Goal: Task Accomplishment & Management: Complete application form

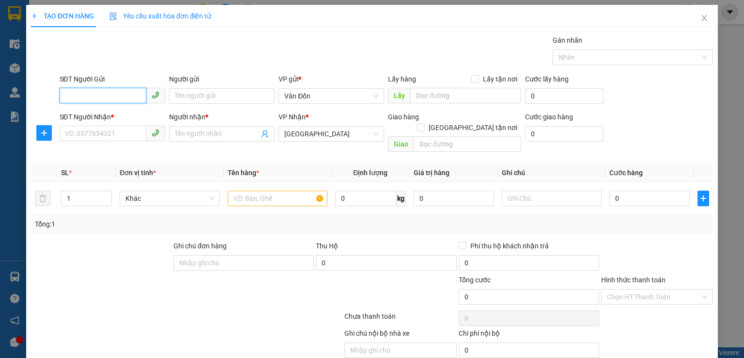
paste input "0354382626"
click at [68, 95] on input "0354382626" at bounding box center [103, 96] width 87 height 16
type input "0354382626"
click at [112, 116] on div "0354382626 - khách" at bounding box center [110, 115] width 93 height 11
type input "khách"
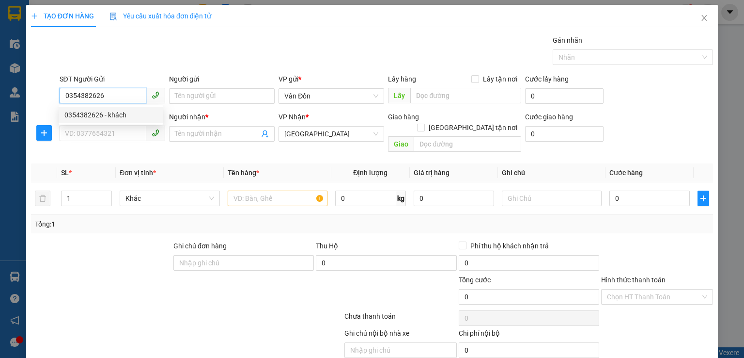
checkbox input "true"
type input "cp-vpvđ"
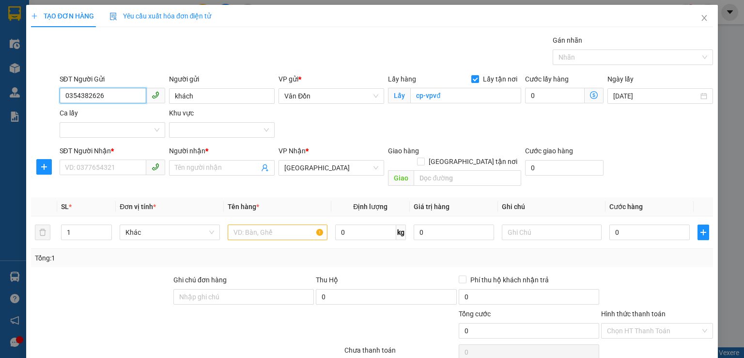
type input "0354382626"
click at [89, 165] on input "SĐT Người Nhận *" at bounding box center [103, 167] width 87 height 16
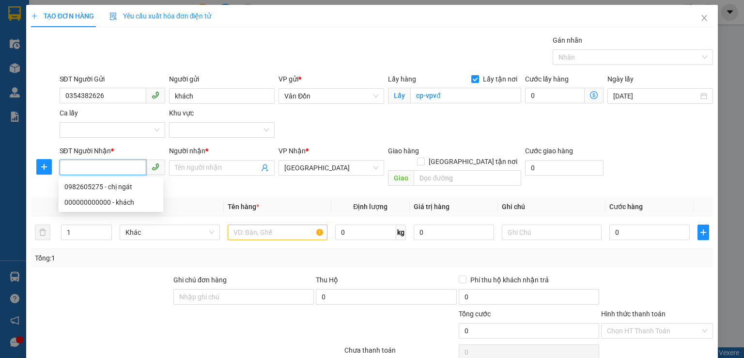
click at [91, 163] on input "SĐT Người Nhận *" at bounding box center [103, 167] width 87 height 16
click at [128, 189] on div "00000000000 - khách" at bounding box center [110, 186] width 93 height 11
type input "00000000000"
type input "khách"
type input "hn"
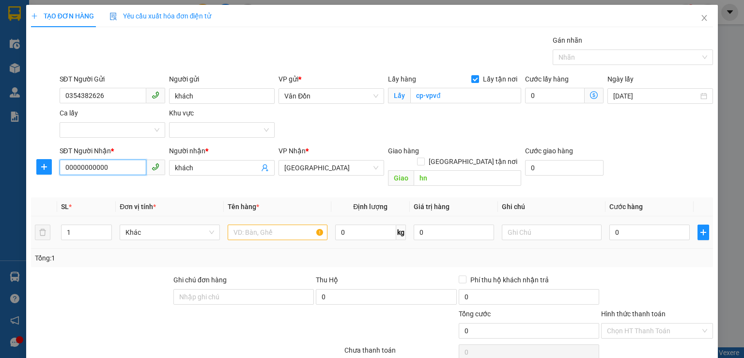
type input "00000000000"
click at [271, 225] on input "text" at bounding box center [278, 232] width 100 height 16
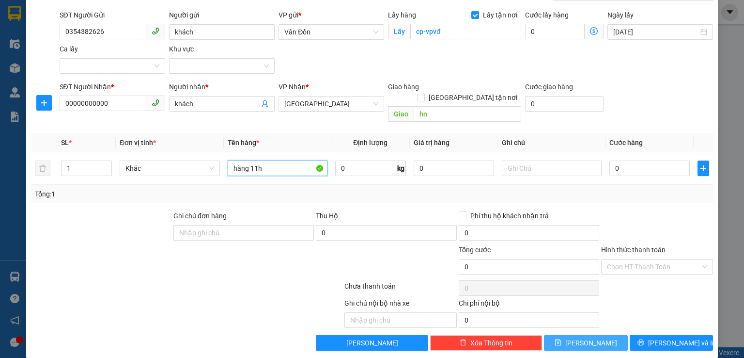
type input "hàng 11h"
click at [550, 335] on button "[PERSON_NAME]" at bounding box center [586, 343] width 84 height 16
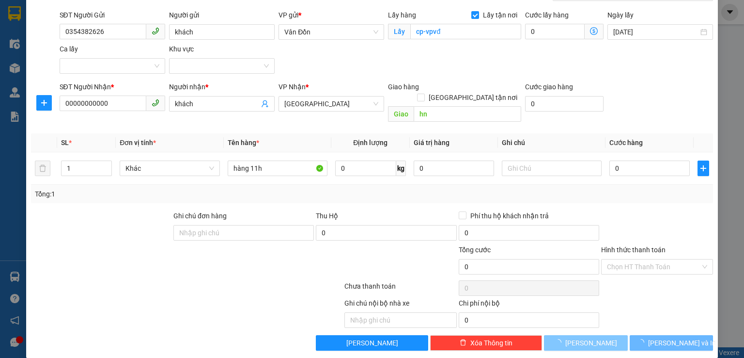
checkbox input "false"
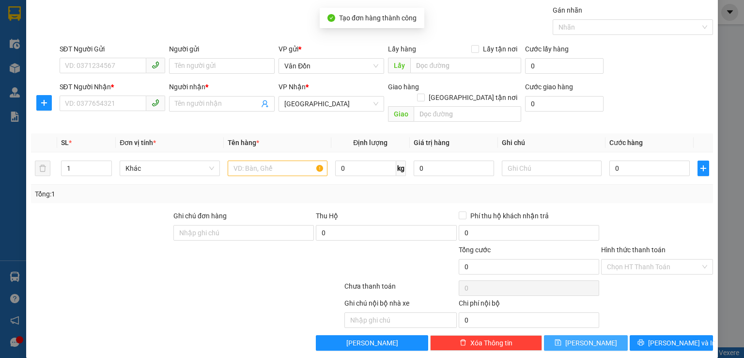
scroll to position [0, 0]
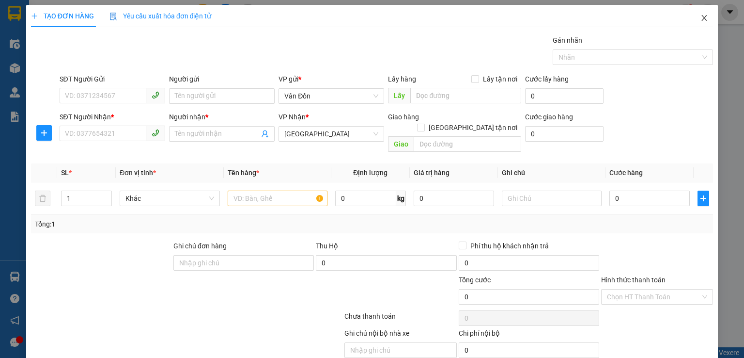
click at [701, 17] on icon "close" at bounding box center [705, 18] width 8 height 8
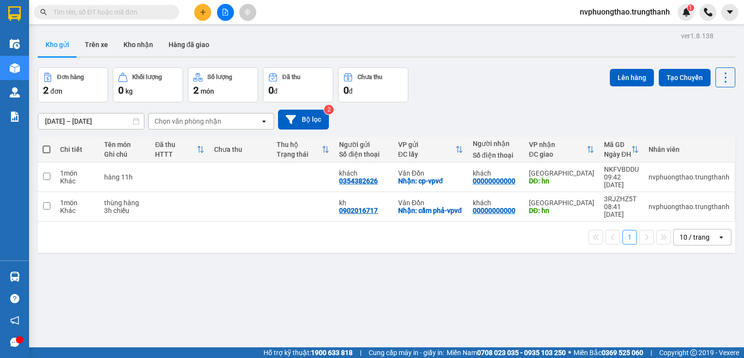
click at [112, 251] on div "ver 1.8.138 Kho gửi Trên xe Kho nhận Hàng đã giao Đơn hàng 2 đơn Khối lượng 0 k…" at bounding box center [387, 208] width 706 height 358
click at [99, 43] on button "Trên xe" at bounding box center [96, 44] width 39 height 23
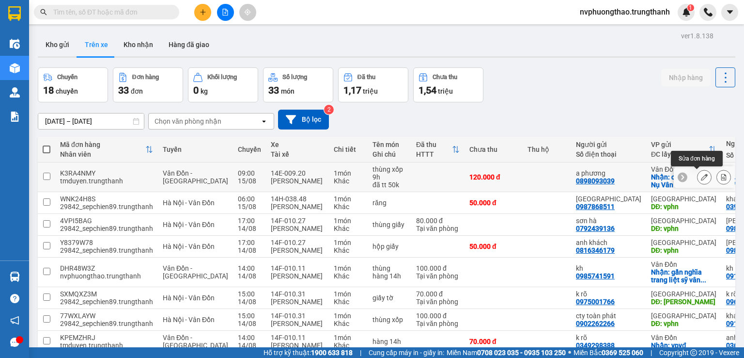
click at [701, 175] on icon at bounding box center [704, 177] width 7 height 7
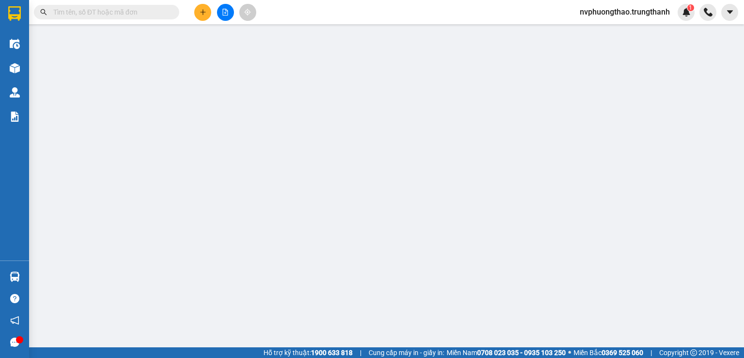
type input "0898093039"
type input "a phương"
checkbox input "true"
type input "chả mực Bà Nụ Vân Đồn- VPVĐ"
type input "0373360338"
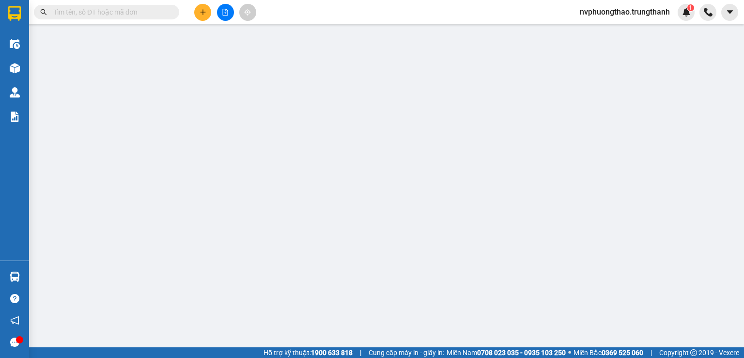
type input "a"
type input "120.000"
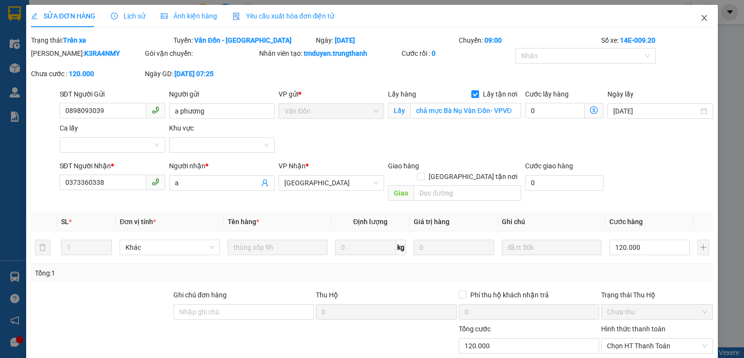
click at [701, 16] on icon "close" at bounding box center [705, 18] width 8 height 8
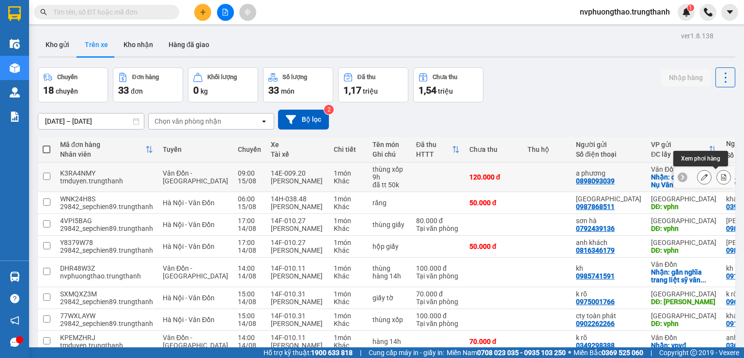
click at [721, 174] on icon at bounding box center [724, 177] width 7 height 7
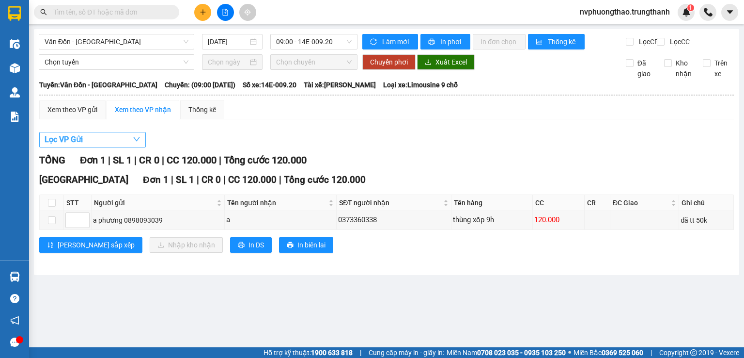
click at [110, 147] on button "Lọc VP Gửi" at bounding box center [92, 140] width 107 height 16
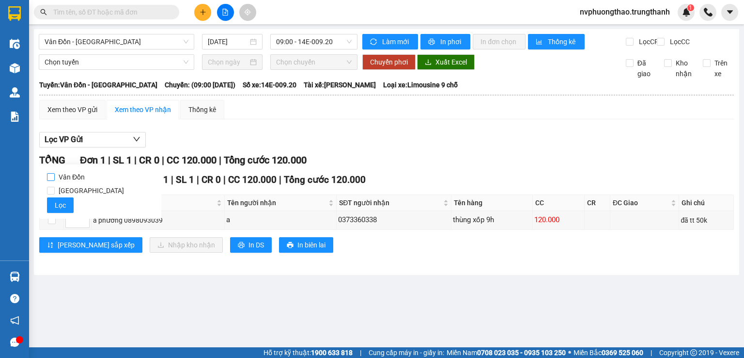
click at [80, 175] on span "Vân Đồn" at bounding box center [72, 177] width 34 height 14
click at [55, 175] on input "Vân Đồn" at bounding box center [51, 177] width 8 height 8
checkbox input "true"
click at [188, 162] on span "CC 120.000" at bounding box center [192, 160] width 50 height 12
click at [50, 224] on input "checkbox" at bounding box center [52, 220] width 8 height 8
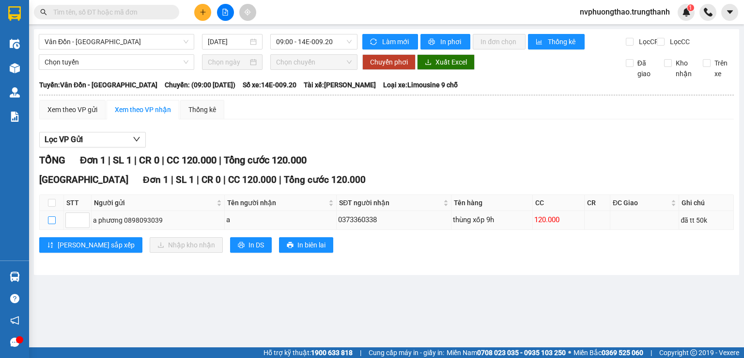
checkbox input "true"
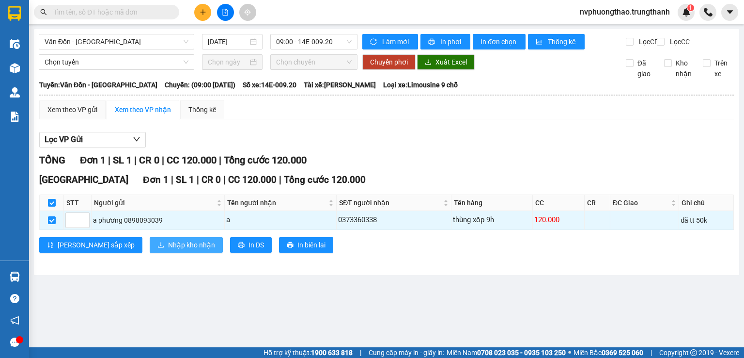
click at [168, 250] on span "Nhập kho nhận" at bounding box center [191, 244] width 47 height 11
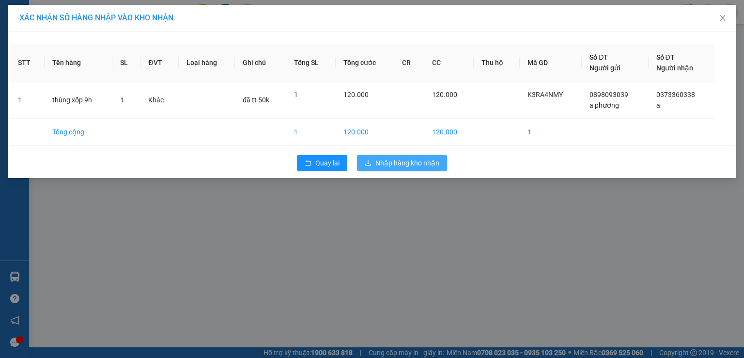
click at [395, 159] on span "Nhập hàng kho nhận" at bounding box center [408, 163] width 64 height 11
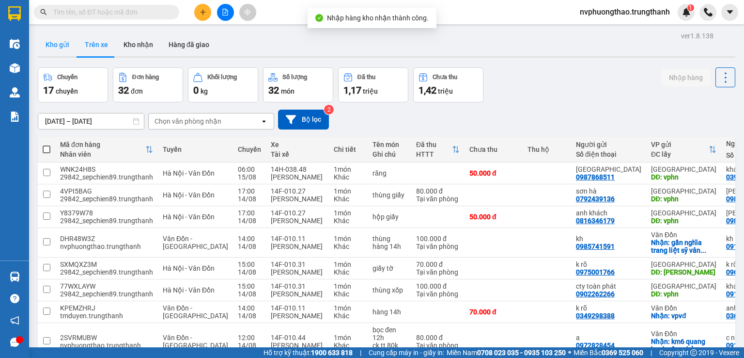
click at [56, 40] on button "Kho gửi" at bounding box center [57, 44] width 39 height 23
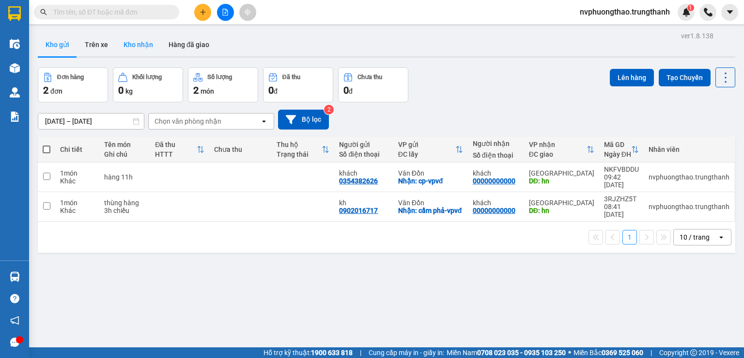
click at [131, 33] on button "Kho nhận" at bounding box center [138, 44] width 45 height 23
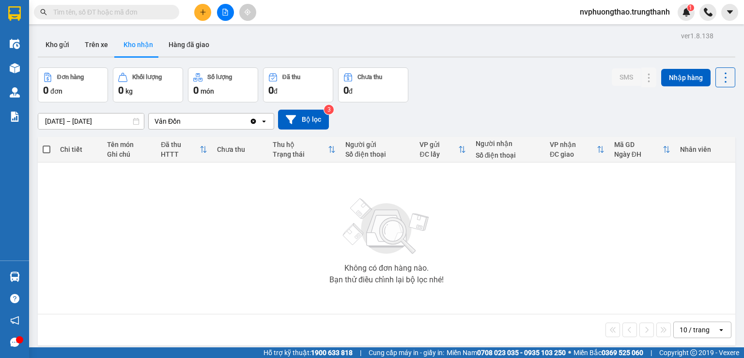
click at [250, 122] on icon "Clear value" at bounding box center [254, 121] width 8 height 8
click at [309, 120] on button "Bộ lọc" at bounding box center [303, 120] width 51 height 20
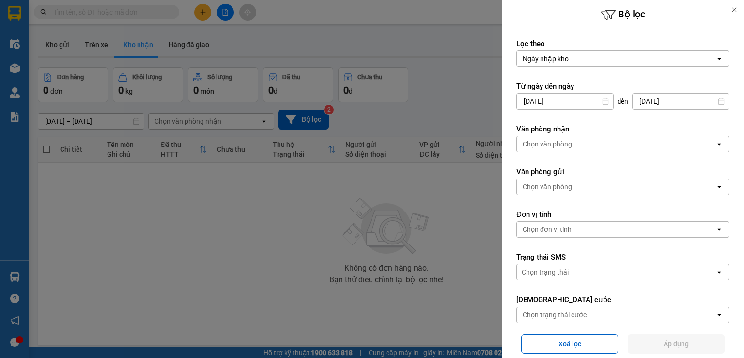
click at [318, 168] on div at bounding box center [372, 179] width 744 height 358
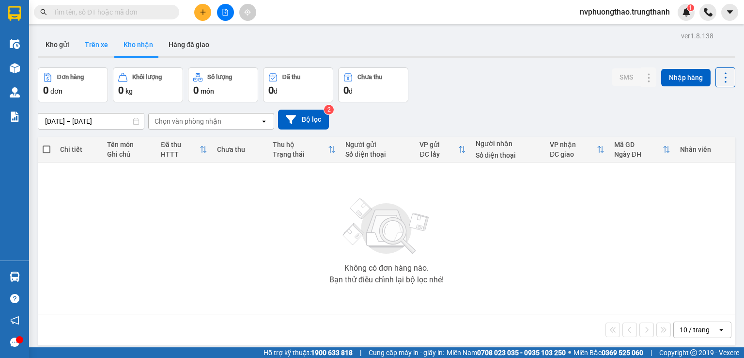
click at [96, 40] on button "Trên xe" at bounding box center [96, 44] width 39 height 23
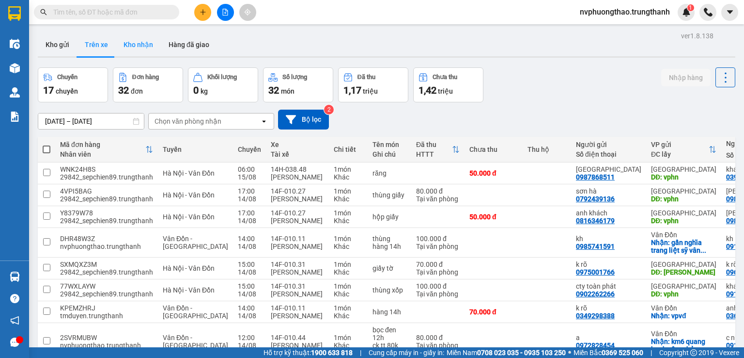
click at [137, 41] on button "Kho nhận" at bounding box center [138, 44] width 45 height 23
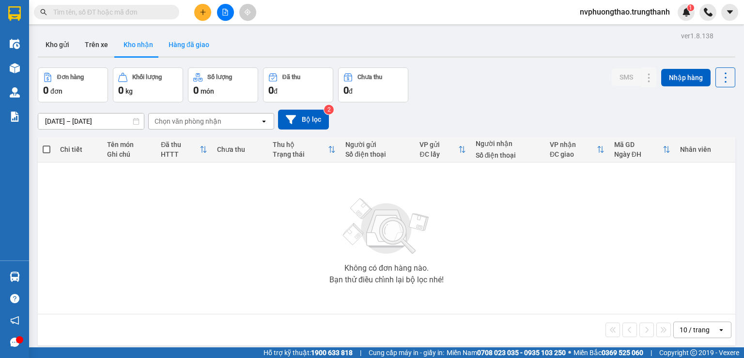
click at [183, 50] on button "Hàng đã giao" at bounding box center [189, 44] width 56 height 23
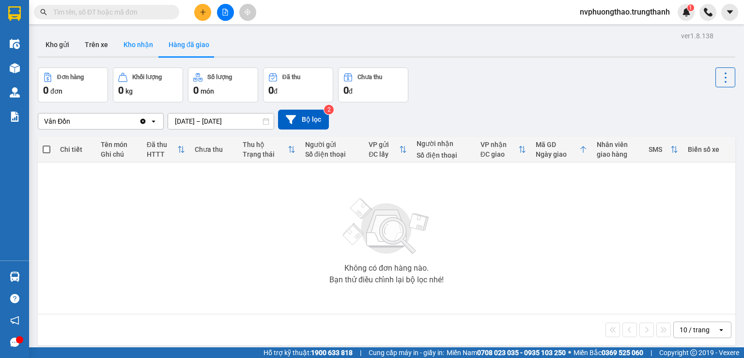
click at [136, 33] on button "Kho nhận" at bounding box center [138, 44] width 45 height 23
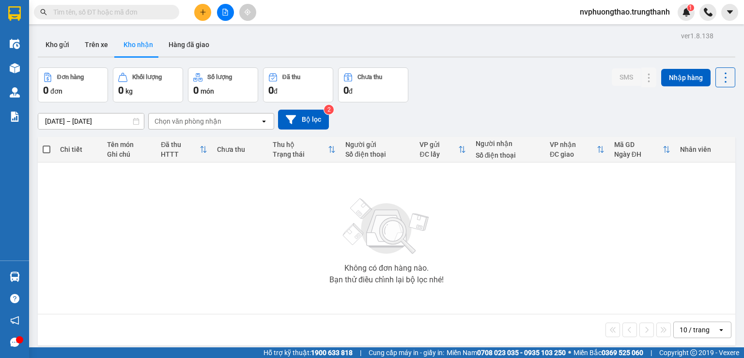
click at [113, 147] on div "Tên món" at bounding box center [129, 145] width 44 height 8
click at [64, 40] on button "Kho gửi" at bounding box center [57, 44] width 39 height 23
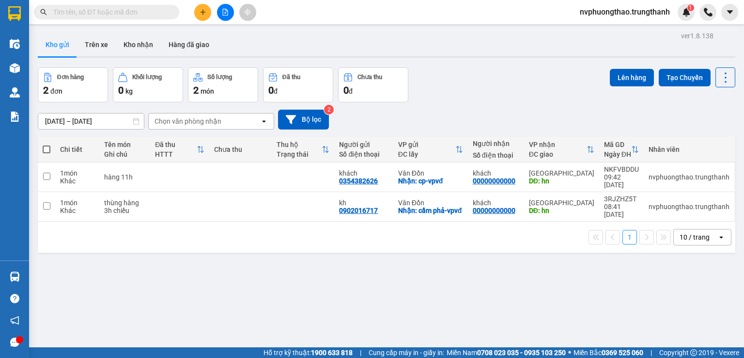
drag, startPoint x: 96, startPoint y: 253, endPoint x: 95, endPoint y: 245, distance: 7.9
click at [96, 253] on div "ver 1.8.138 Kho gửi Trên xe Kho nhận Hàng đã giao Đơn hàng 2 đơn Khối lượng 0 k…" at bounding box center [387, 208] width 706 height 358
click at [93, 42] on button "Trên xe" at bounding box center [96, 44] width 39 height 23
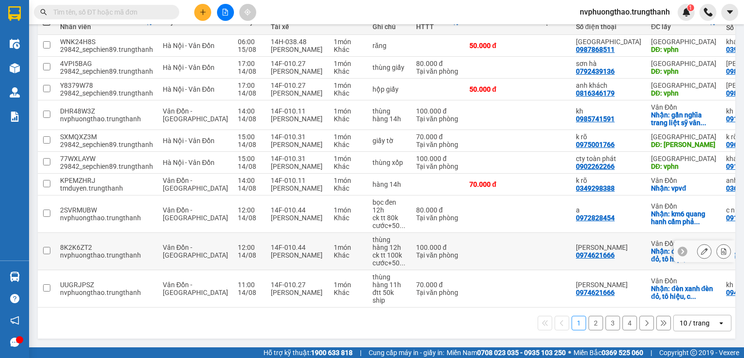
scroll to position [153, 0]
drag, startPoint x: 587, startPoint y: 323, endPoint x: 574, endPoint y: 316, distance: 15.0
click at [589, 322] on button "2" at bounding box center [596, 323] width 15 height 15
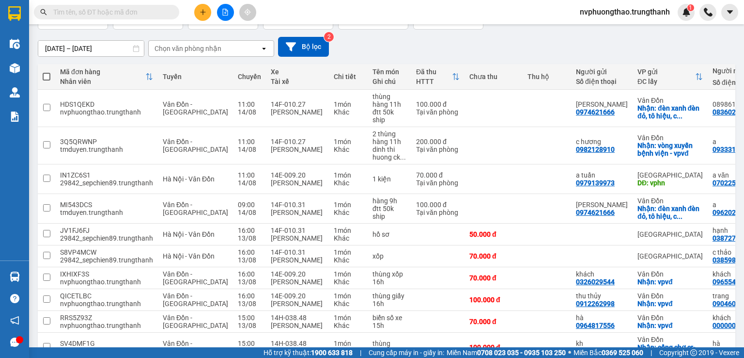
scroll to position [0, 0]
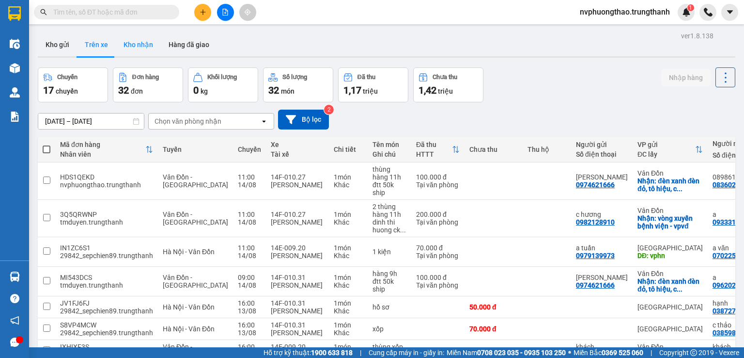
click at [149, 41] on button "Kho nhận" at bounding box center [138, 44] width 45 height 23
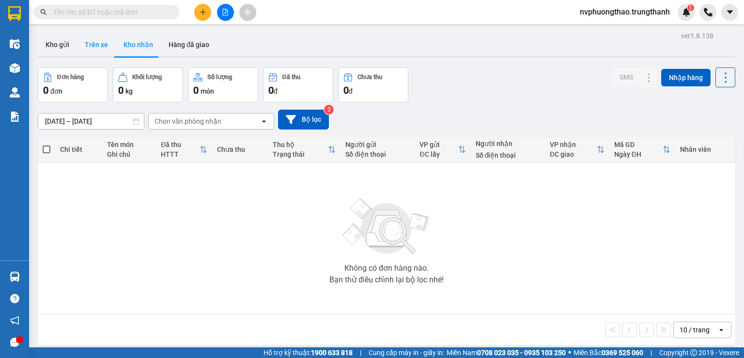
click at [101, 43] on button "Trên xe" at bounding box center [96, 44] width 39 height 23
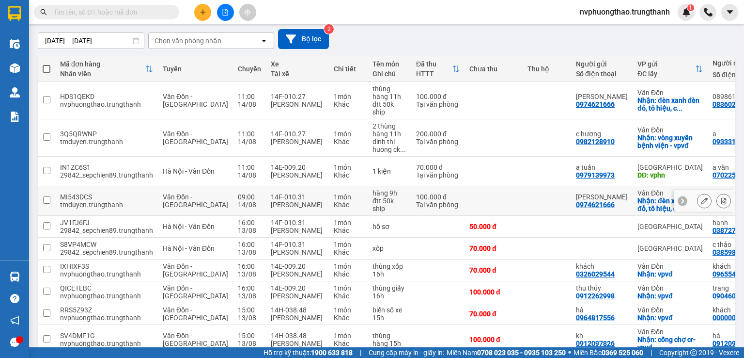
scroll to position [138, 0]
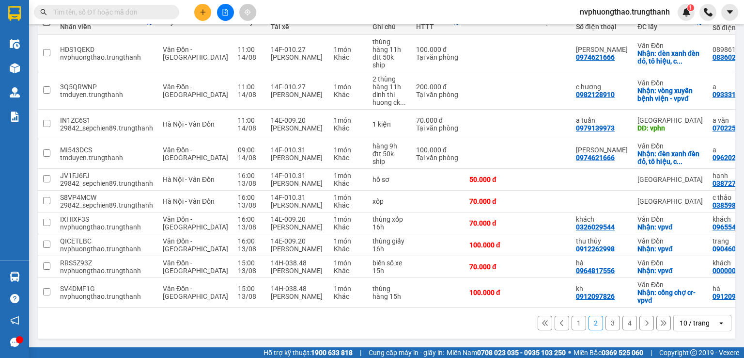
click at [606, 320] on button "3" at bounding box center [613, 323] width 15 height 15
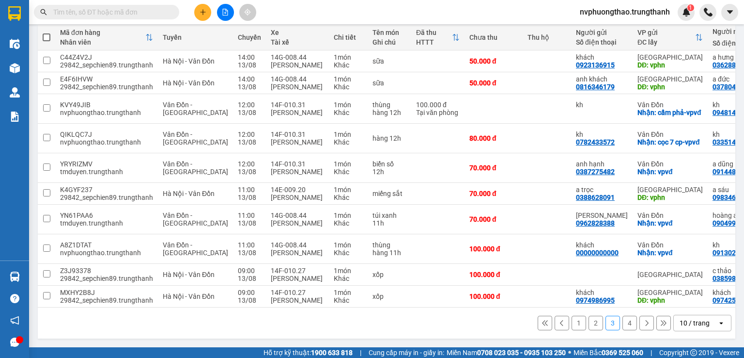
click at [624, 330] on button "4" at bounding box center [630, 323] width 15 height 15
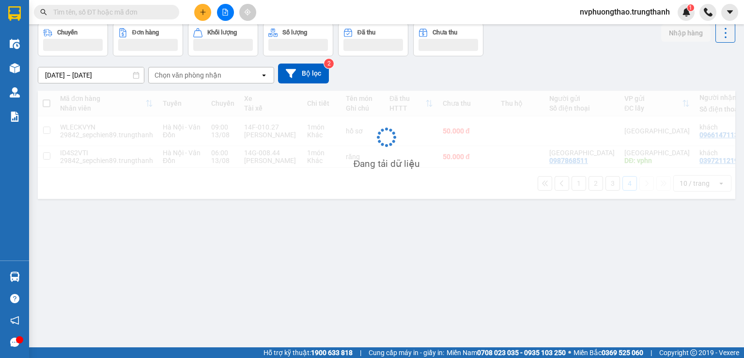
scroll to position [45, 0]
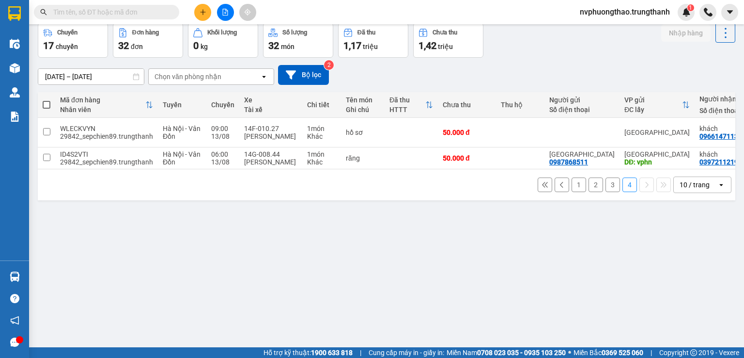
click at [572, 189] on button "1" at bounding box center [579, 184] width 15 height 15
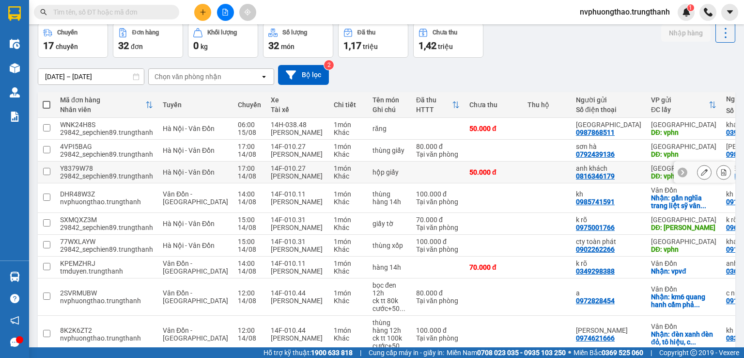
scroll to position [0, 0]
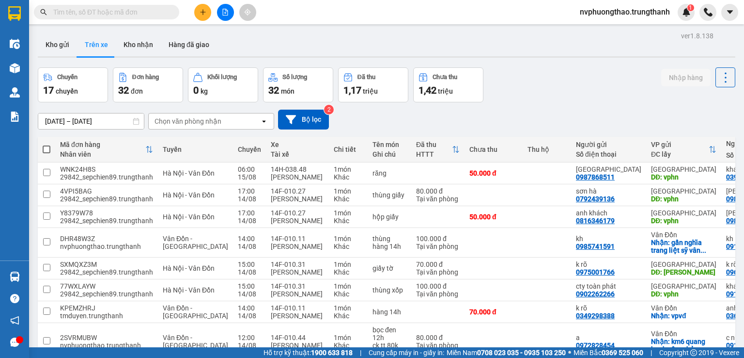
click at [140, 11] on input "text" at bounding box center [110, 12] width 114 height 11
paste input "0982509582"
type input "0982509582"
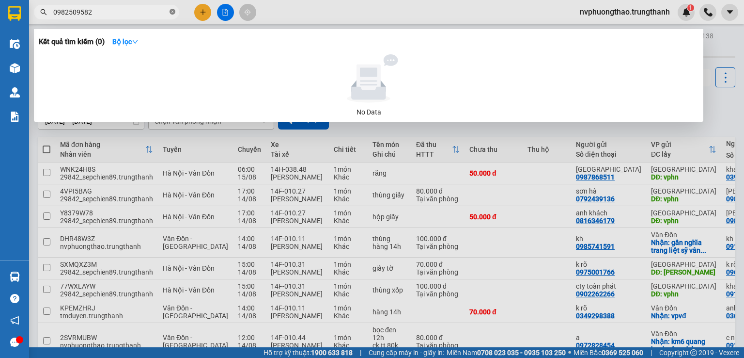
click at [174, 12] on icon "close-circle" at bounding box center [173, 12] width 6 height 6
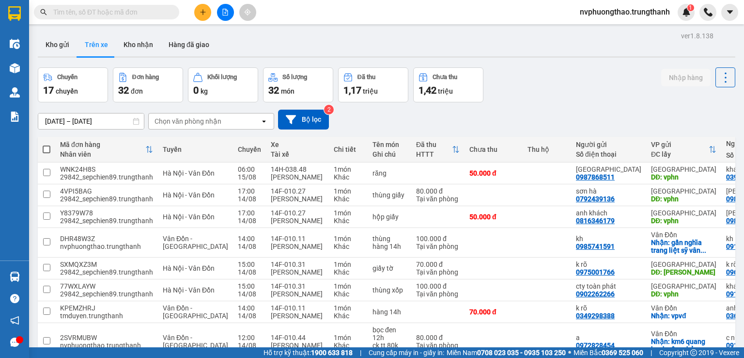
paste input "0862821396"
type input "0862821396"
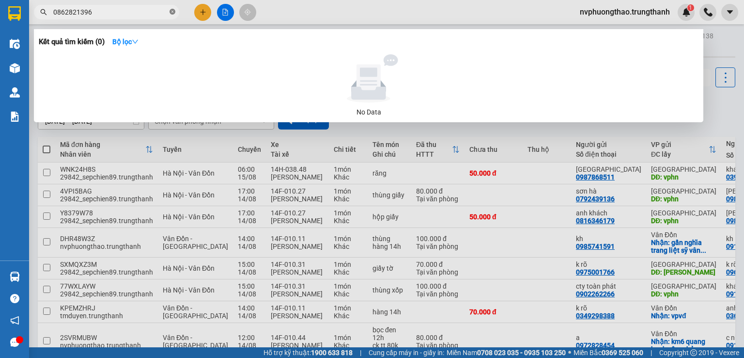
click at [173, 9] on icon "close-circle" at bounding box center [173, 12] width 6 height 6
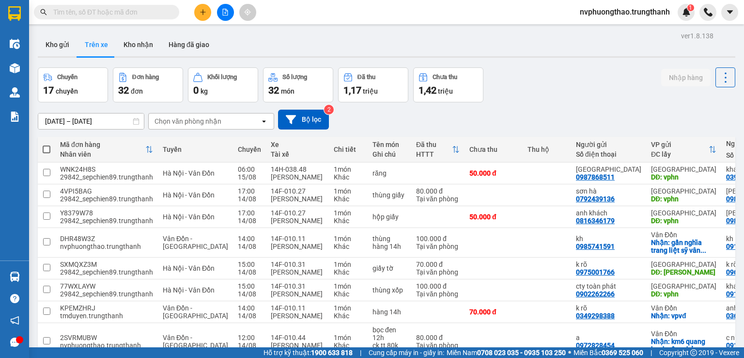
click at [148, 12] on input "text" at bounding box center [110, 12] width 114 height 11
paste input "0862821396"
type input "0862821396"
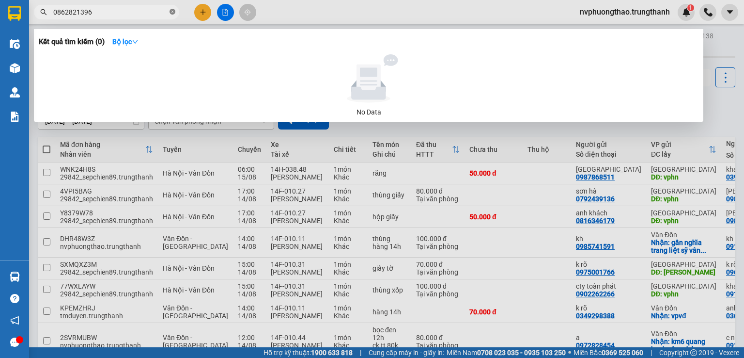
click at [173, 12] on icon "close-circle" at bounding box center [173, 12] width 6 height 6
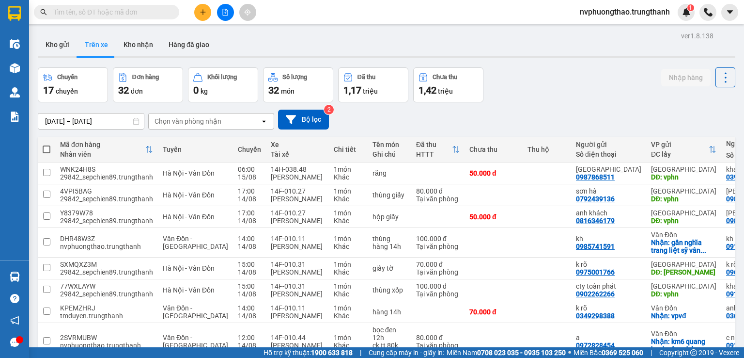
paste input "0869115256"
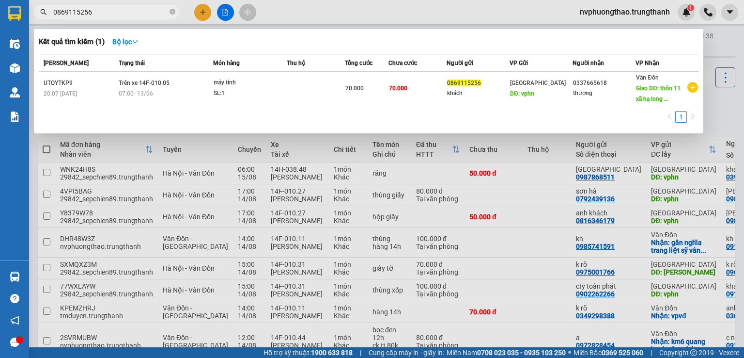
type input "0869115256"
click at [276, 148] on div at bounding box center [372, 179] width 744 height 358
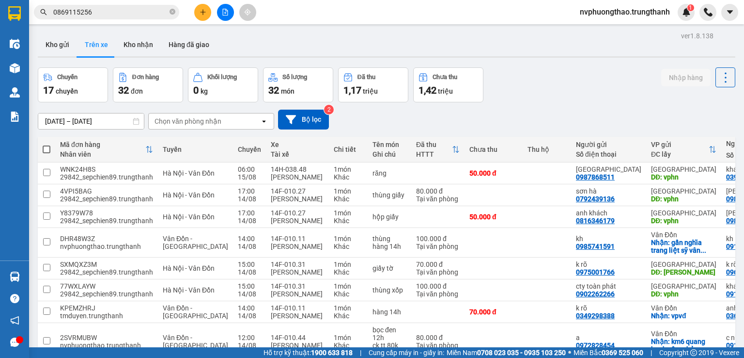
click at [169, 10] on span "0869115256" at bounding box center [106, 12] width 145 height 15
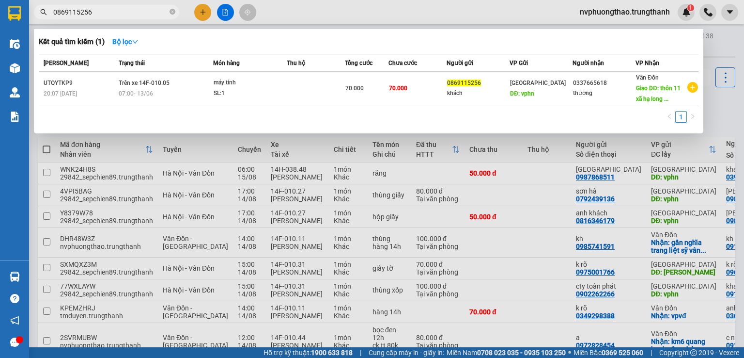
drag, startPoint x: 173, startPoint y: 10, endPoint x: 155, endPoint y: 1, distance: 20.2
click at [171, 10] on icon "close-circle" at bounding box center [173, 12] width 6 height 6
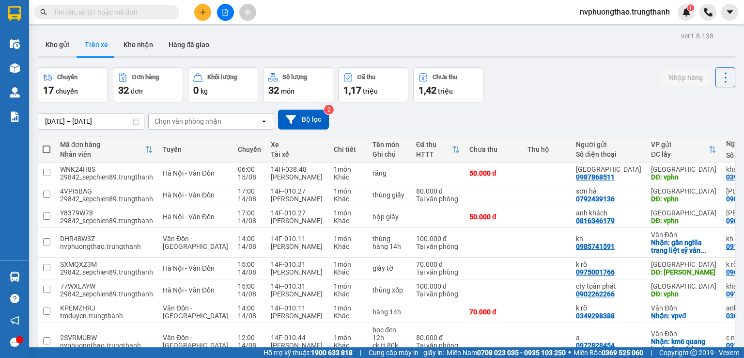
drag, startPoint x: 695, startPoint y: 103, endPoint x: 683, endPoint y: 103, distance: 11.1
click at [695, 103] on div "13/08/2025 – 15/08/2025 Press the down arrow key to interact with the calendar …" at bounding box center [387, 119] width 698 height 34
click at [68, 44] on button "Kho gửi" at bounding box center [57, 44] width 39 height 23
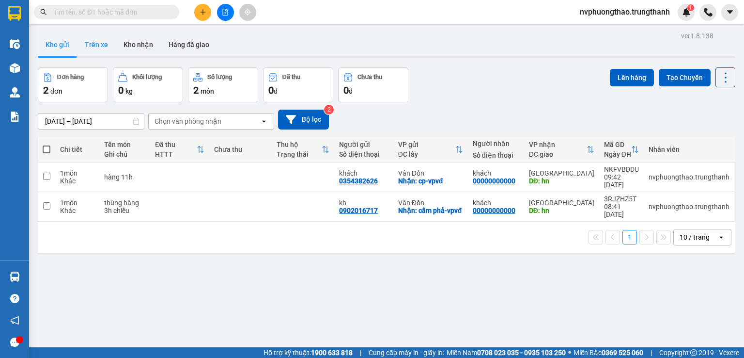
click at [91, 44] on button "Trên xe" at bounding box center [96, 44] width 39 height 23
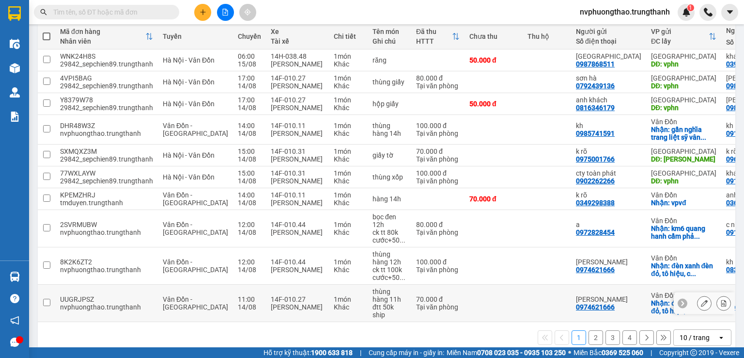
scroll to position [153, 0]
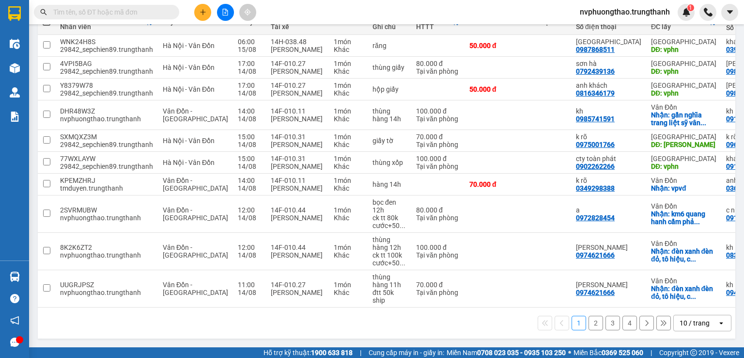
click at [589, 323] on button "2" at bounding box center [596, 323] width 15 height 15
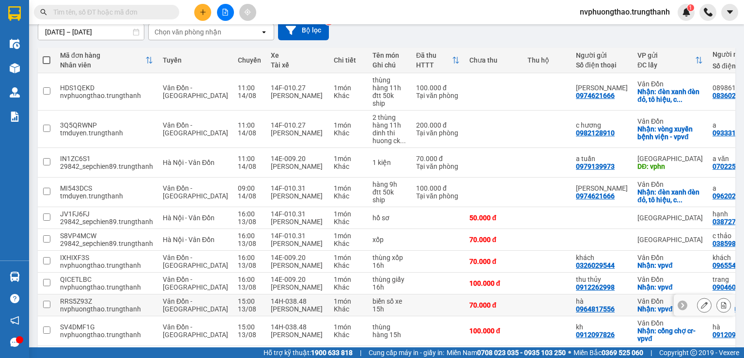
scroll to position [121, 0]
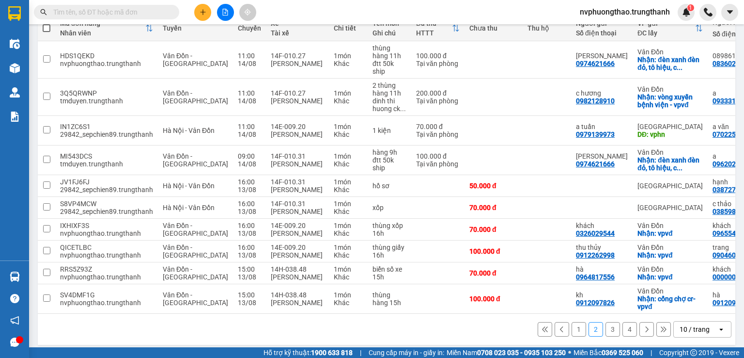
click at [606, 335] on button "3" at bounding box center [613, 329] width 15 height 15
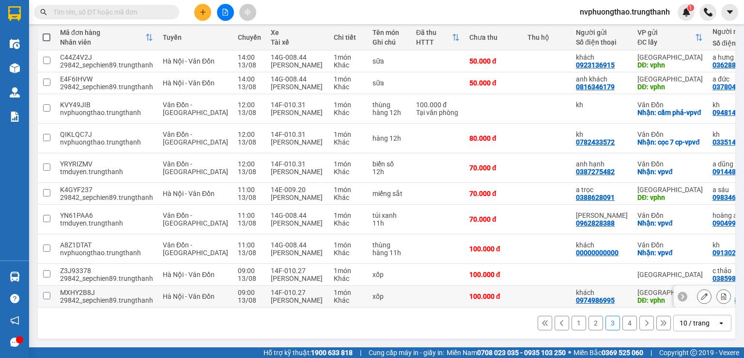
scroll to position [145, 0]
click at [625, 325] on button "4" at bounding box center [630, 323] width 15 height 15
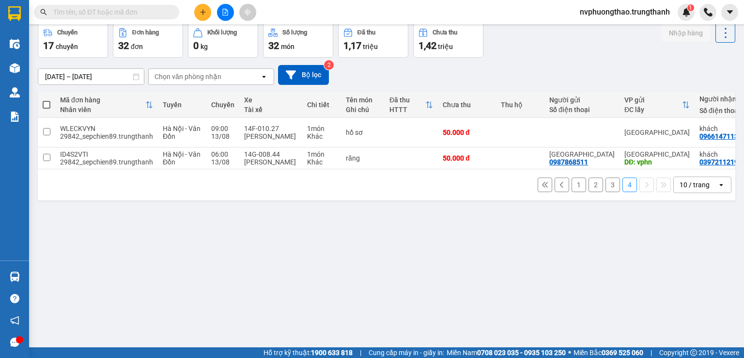
scroll to position [0, 0]
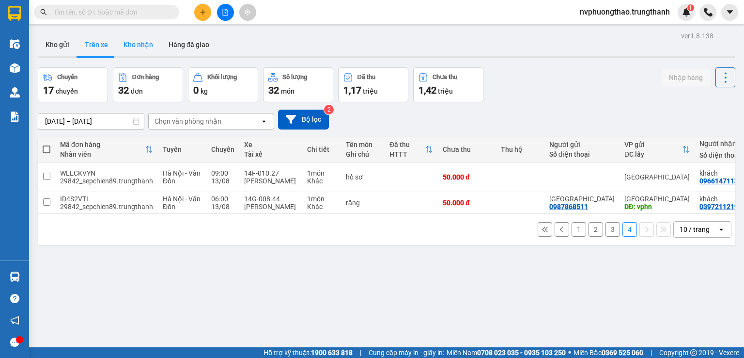
click at [129, 41] on button "Kho nhận" at bounding box center [138, 44] width 45 height 23
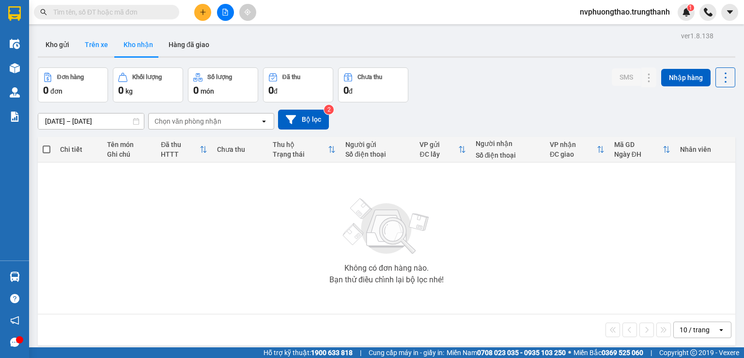
drag, startPoint x: 95, startPoint y: 41, endPoint x: 102, endPoint y: 41, distance: 6.3
click at [95, 41] on button "Trên xe" at bounding box center [96, 44] width 39 height 23
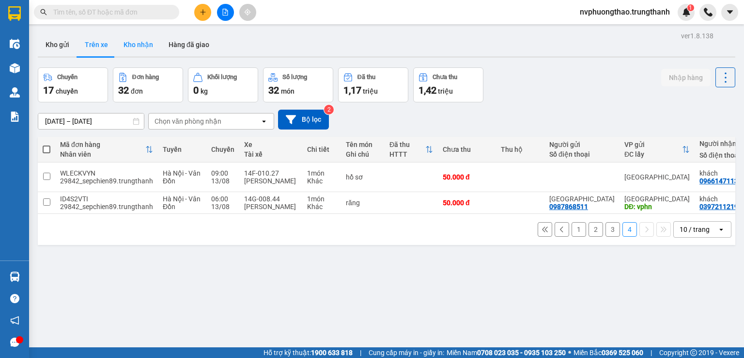
click at [139, 44] on button "Kho nhận" at bounding box center [138, 44] width 45 height 23
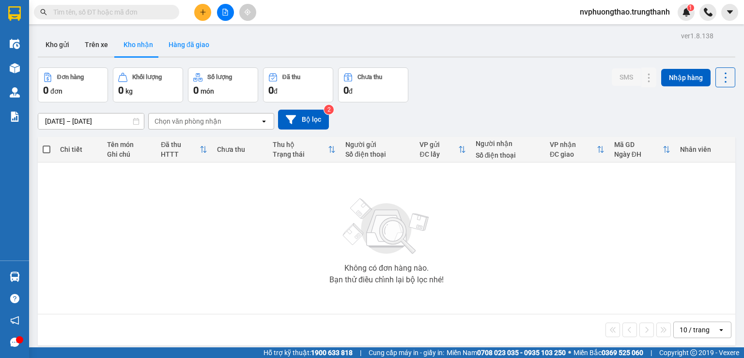
click at [188, 41] on button "Hàng đã giao" at bounding box center [189, 44] width 56 height 23
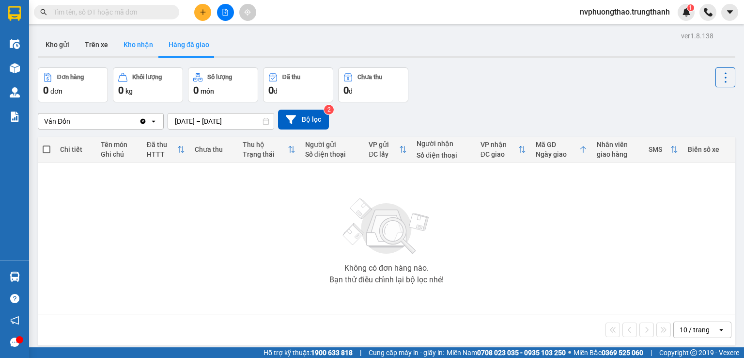
click at [139, 35] on button "Kho nhận" at bounding box center [138, 44] width 45 height 23
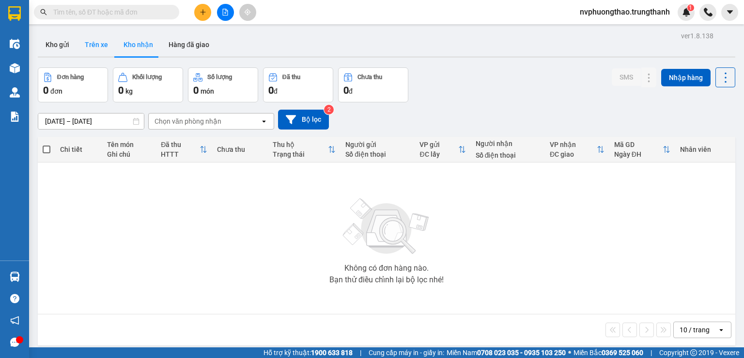
click at [91, 47] on button "Trên xe" at bounding box center [96, 44] width 39 height 23
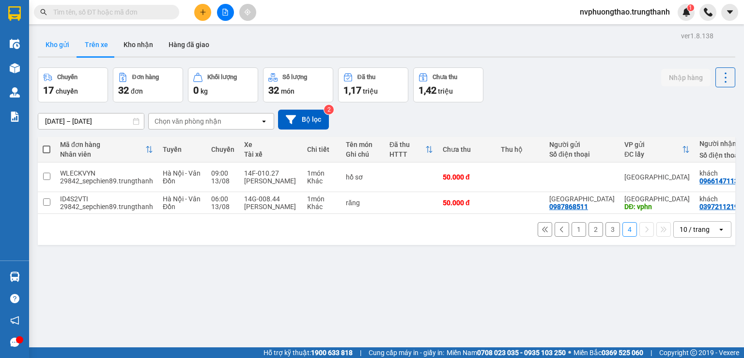
click at [58, 38] on button "Kho gửi" at bounding box center [57, 44] width 39 height 23
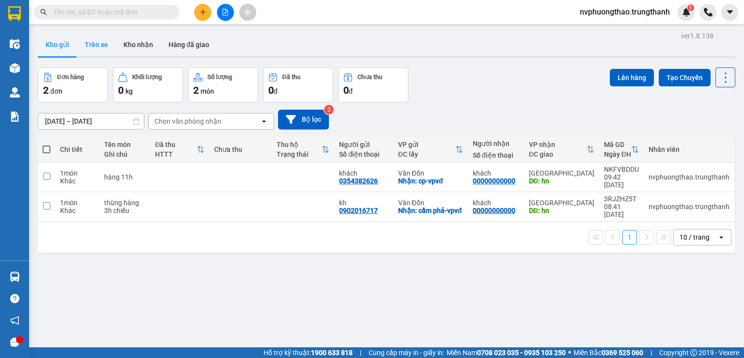
click at [98, 47] on button "Trên xe" at bounding box center [96, 44] width 39 height 23
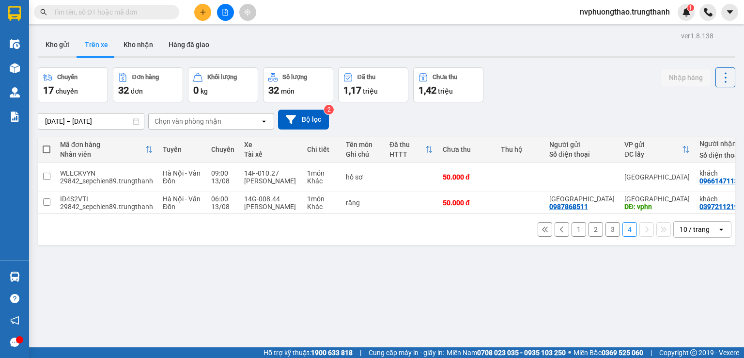
click at [572, 233] on button "1" at bounding box center [579, 229] width 15 height 15
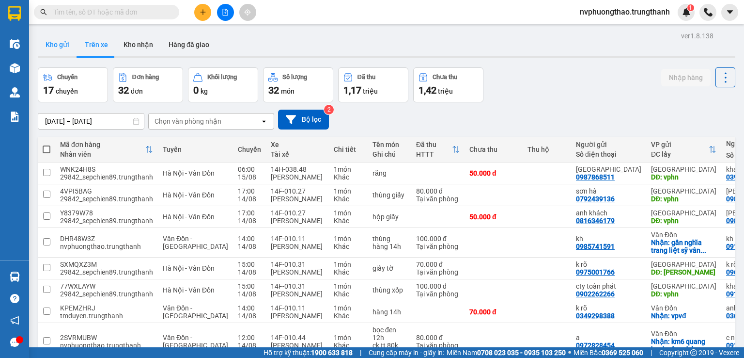
click at [63, 47] on button "Kho gửi" at bounding box center [57, 44] width 39 height 23
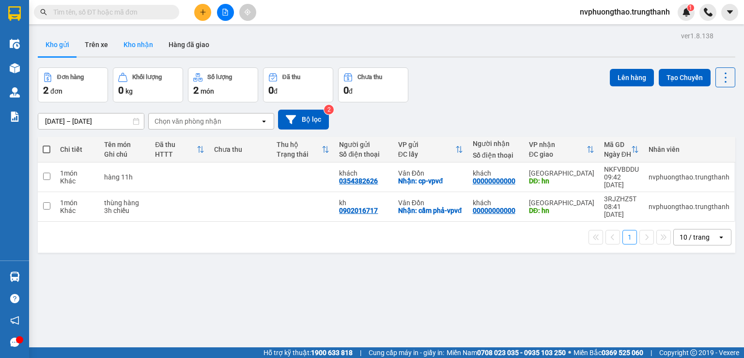
click at [144, 39] on button "Kho nhận" at bounding box center [138, 44] width 45 height 23
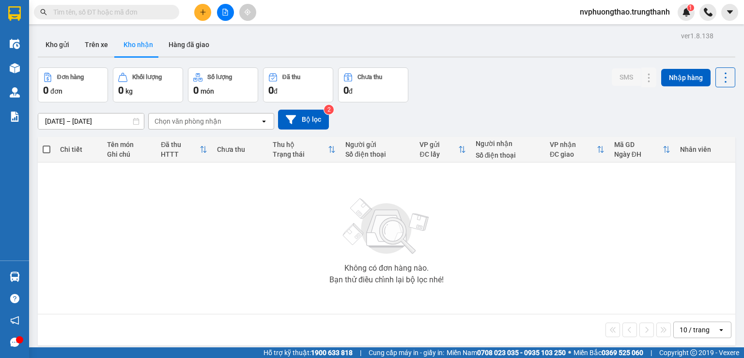
click at [147, 46] on button "Kho nhận" at bounding box center [138, 44] width 45 height 23
click at [68, 41] on button "Kho gửi" at bounding box center [57, 44] width 39 height 23
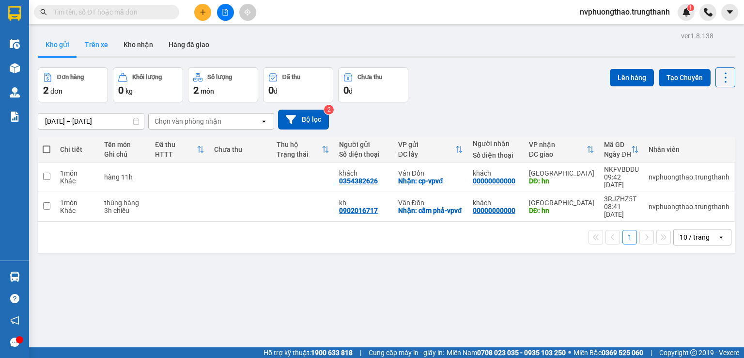
click at [103, 40] on button "Trên xe" at bounding box center [96, 44] width 39 height 23
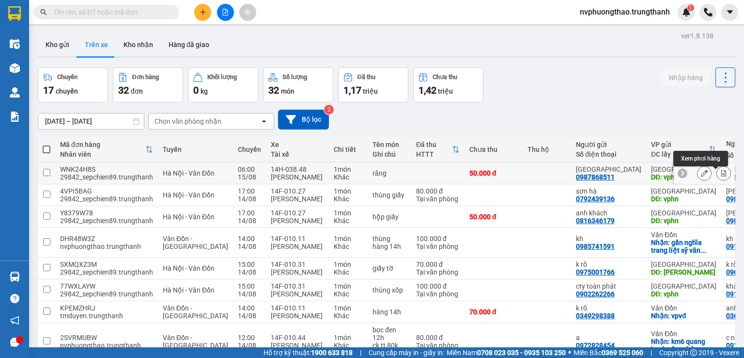
click at [718, 173] on button at bounding box center [724, 173] width 14 height 17
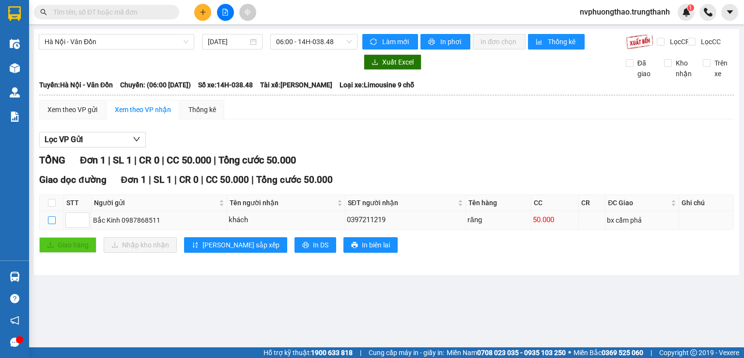
click at [51, 224] on input "checkbox" at bounding box center [52, 220] width 8 height 8
checkbox input "true"
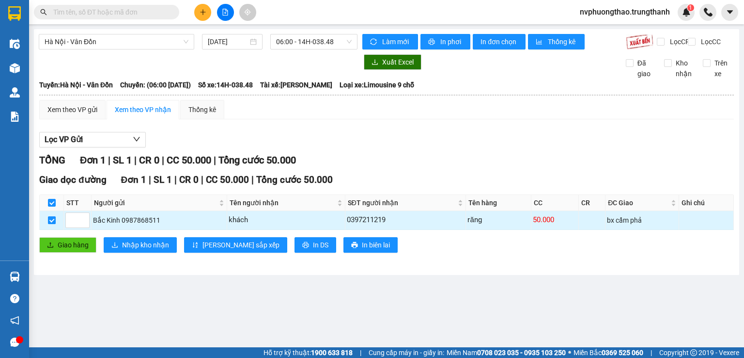
click at [51, 224] on input "checkbox" at bounding box center [52, 220] width 8 height 8
checkbox input "false"
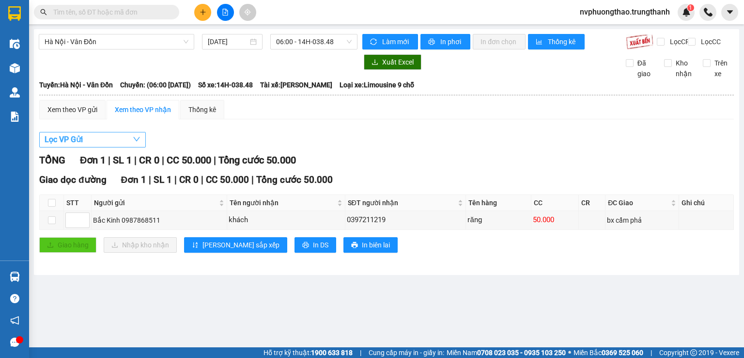
click at [80, 145] on span "Lọc VP Gửi" at bounding box center [64, 139] width 38 height 12
click at [212, 148] on div "Lọc VP Gửi" at bounding box center [386, 140] width 695 height 16
click at [50, 224] on input "checkbox" at bounding box center [52, 220] width 8 height 8
checkbox input "true"
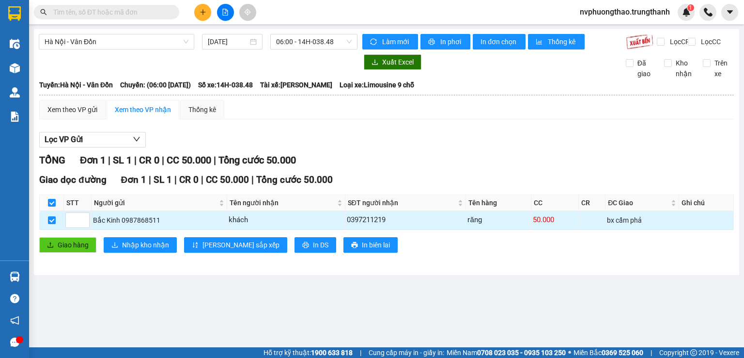
click at [47, 228] on td at bounding box center [52, 220] width 24 height 19
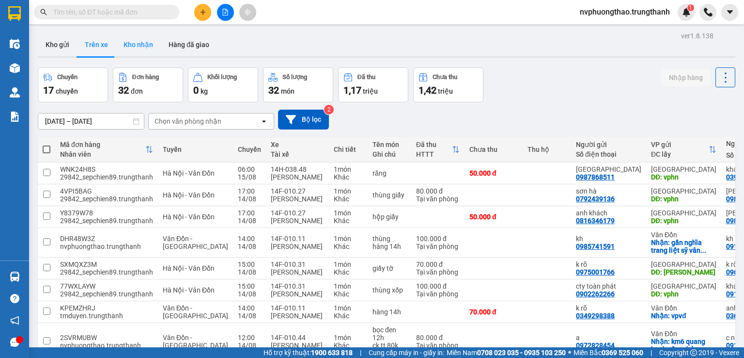
click at [137, 39] on button "Kho nhận" at bounding box center [138, 44] width 45 height 23
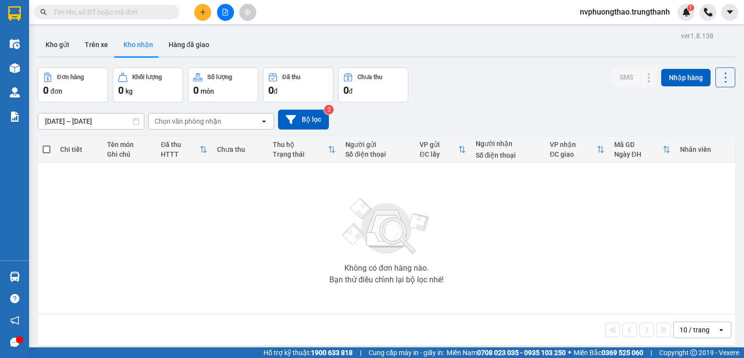
click at [139, 87] on div "0 kg" at bounding box center [148, 90] width 60 height 14
click at [81, 85] on div "0 đơn" at bounding box center [73, 90] width 60 height 14
click at [200, 123] on div "Chọn văn phòng nhận" at bounding box center [188, 121] width 67 height 10
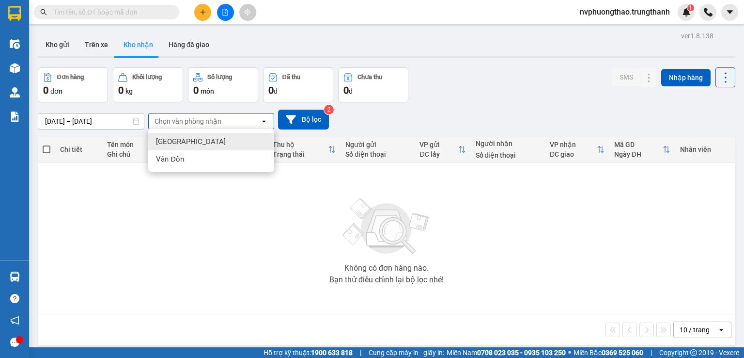
click at [178, 142] on div "[GEOGRAPHIC_DATA]" at bounding box center [211, 141] width 126 height 17
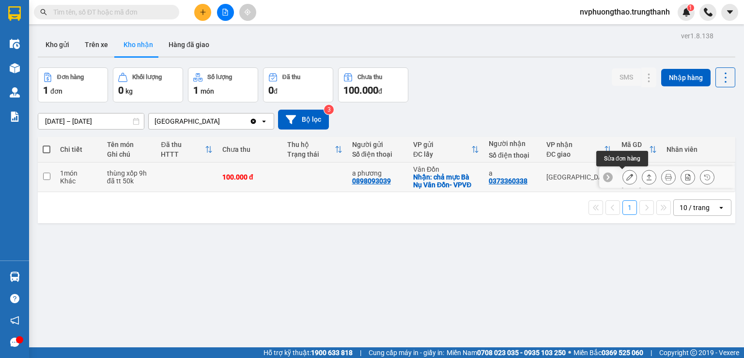
click at [623, 172] on button at bounding box center [630, 177] width 14 height 17
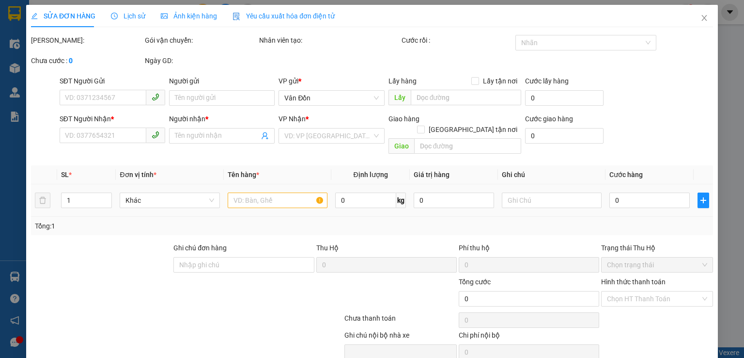
type input "0898093039"
type input "a phương"
checkbox input "true"
type input "chả mực Bà Nụ Vân Đồn- VPVĐ"
type input "0373360338"
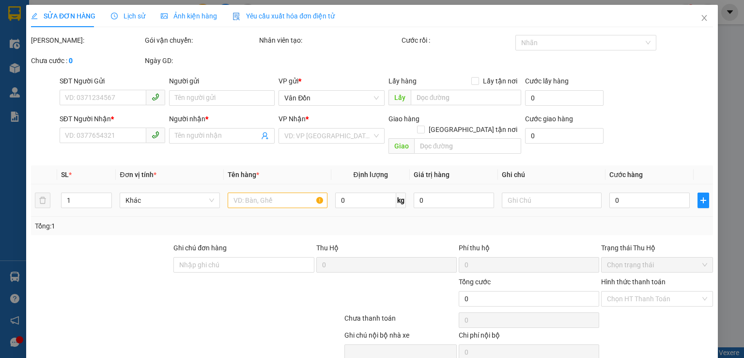
type input "a"
type input "100.000"
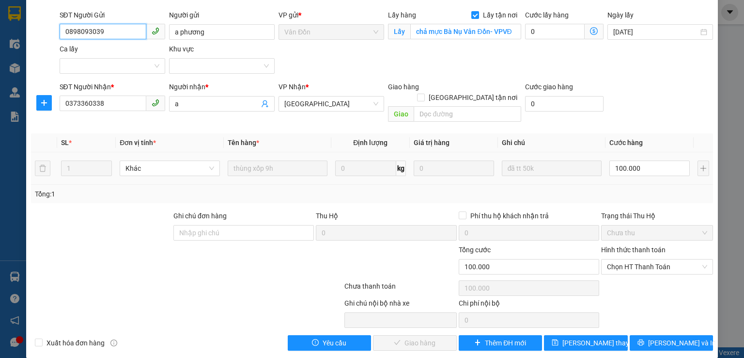
scroll to position [1, 0]
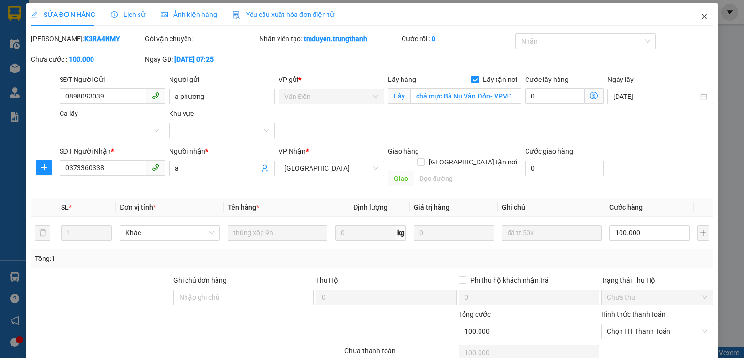
click at [701, 16] on icon "close" at bounding box center [705, 17] width 8 height 8
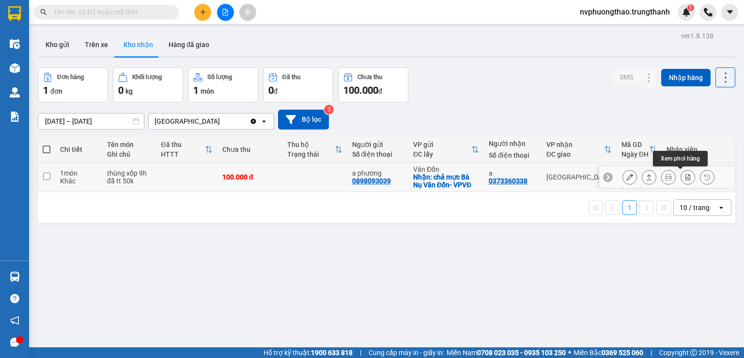
click at [685, 174] on icon at bounding box center [688, 177] width 7 height 7
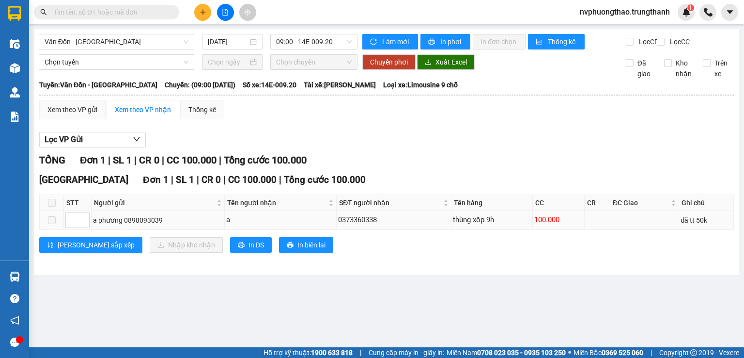
click at [47, 223] on td at bounding box center [52, 220] width 24 height 19
click at [50, 224] on span at bounding box center [52, 220] width 8 height 8
click at [52, 224] on span at bounding box center [52, 220] width 8 height 8
click at [53, 206] on span at bounding box center [52, 203] width 8 height 8
click at [53, 224] on td at bounding box center [52, 220] width 24 height 19
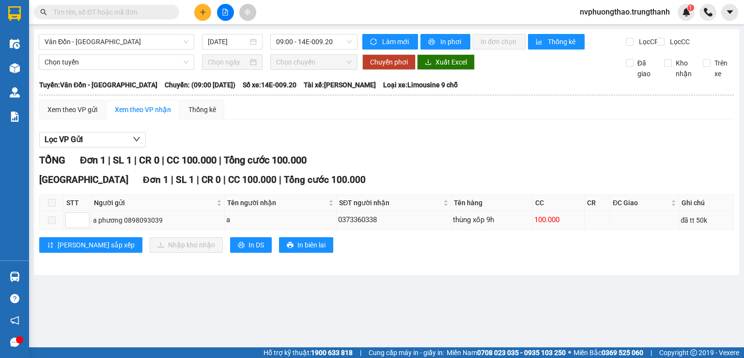
click at [48, 224] on span at bounding box center [52, 220] width 8 height 8
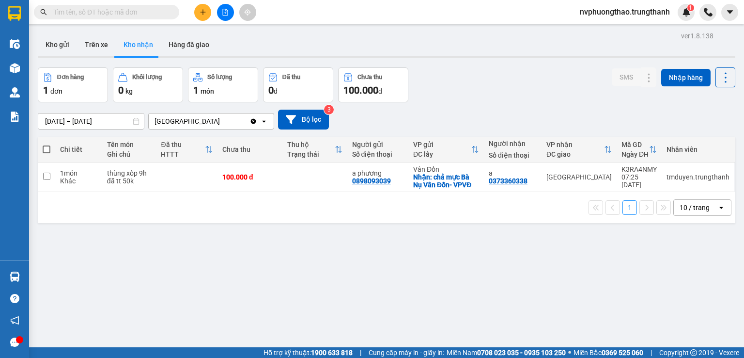
click at [102, 56] on div at bounding box center [387, 56] width 698 height 1
click at [102, 50] on button "Trên xe" at bounding box center [96, 44] width 39 height 23
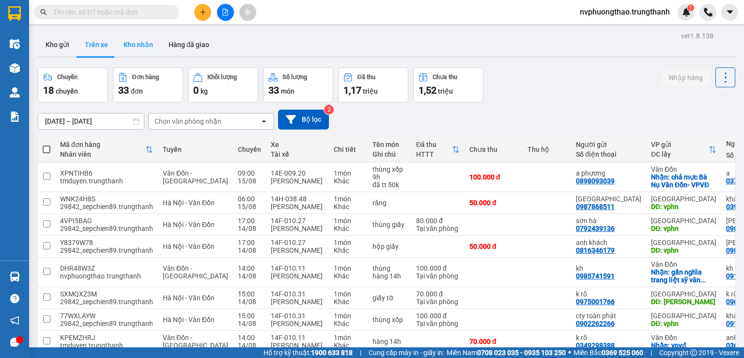
click at [125, 43] on button "Kho nhận" at bounding box center [138, 44] width 45 height 23
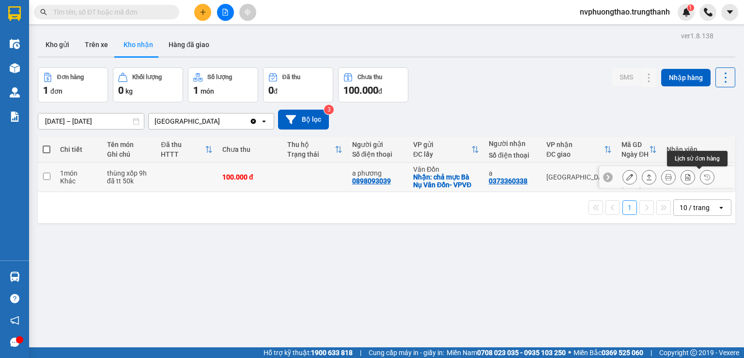
click at [701, 176] on button at bounding box center [708, 177] width 14 height 17
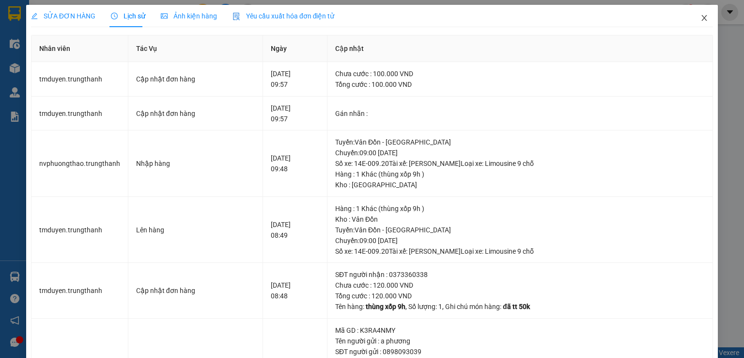
click at [693, 18] on span "Close" at bounding box center [704, 18] width 27 height 27
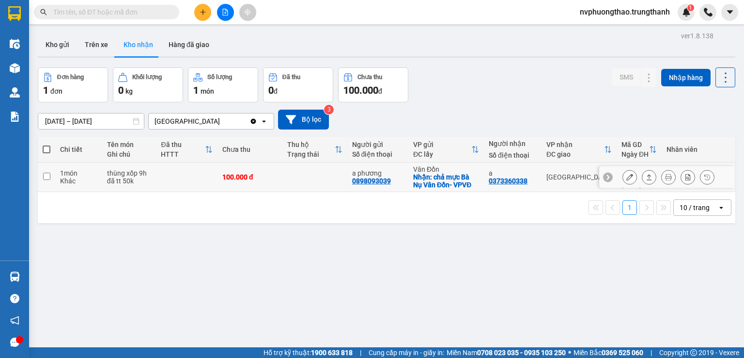
click at [49, 174] on input "checkbox" at bounding box center [46, 176] width 7 height 7
checkbox input "true"
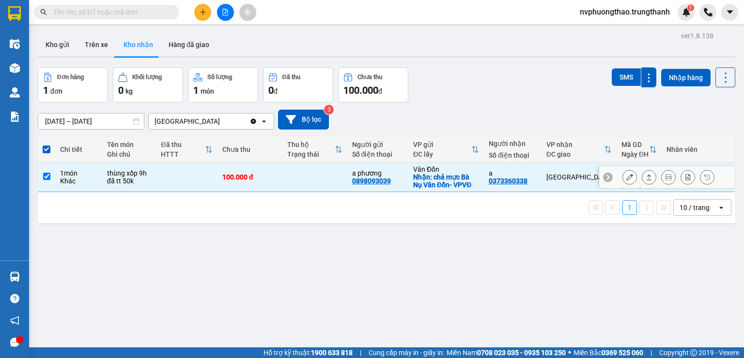
click at [671, 178] on div at bounding box center [669, 177] width 92 height 15
click at [681, 177] on button at bounding box center [688, 177] width 14 height 17
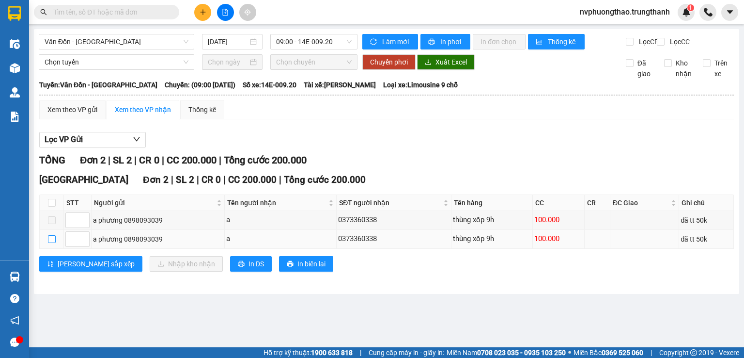
click at [51, 243] on input "checkbox" at bounding box center [52, 239] width 8 height 8
checkbox input "true"
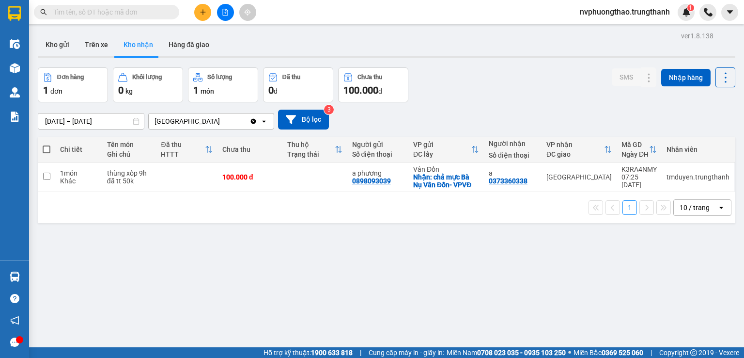
click at [254, 119] on icon "Clear value" at bounding box center [253, 120] width 5 height 5
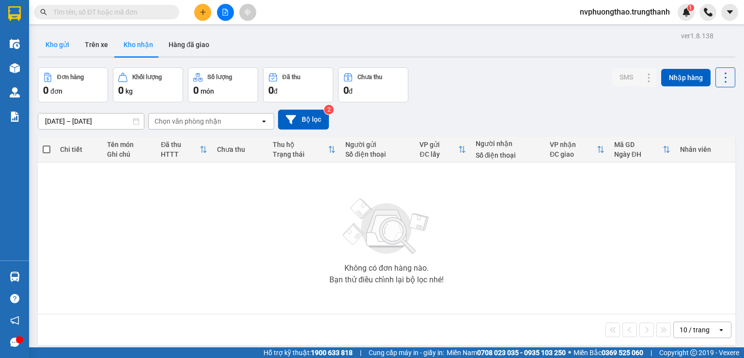
click at [51, 38] on button "Kho gửi" at bounding box center [57, 44] width 39 height 23
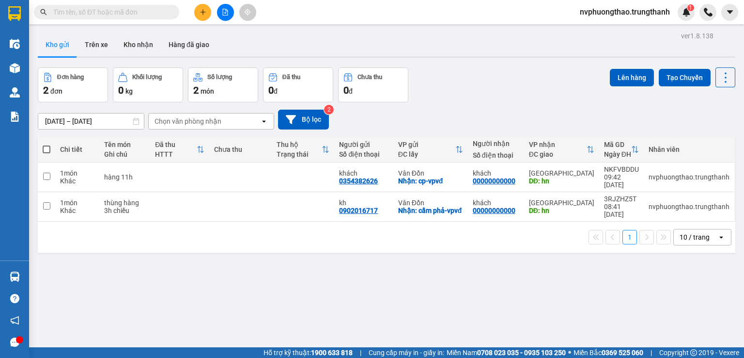
drag, startPoint x: 99, startPoint y: 271, endPoint x: 91, endPoint y: 239, distance: 33.0
click at [98, 271] on div "ver 1.8.138 Kho gửi Trên xe Kho nhận Hàng đã giao Đơn hàng 2 đơn Khối lượng 0 k…" at bounding box center [387, 208] width 706 height 358
click at [205, 15] on icon "plus" at bounding box center [203, 12] width 7 height 7
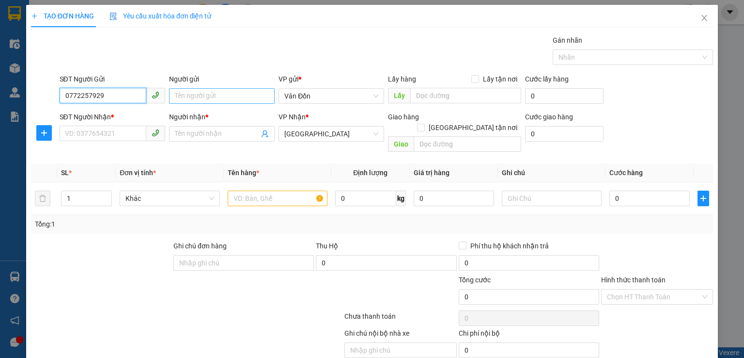
type input "0772257929"
click at [232, 92] on input "Người gửi" at bounding box center [222, 96] width 106 height 16
type input "kh"
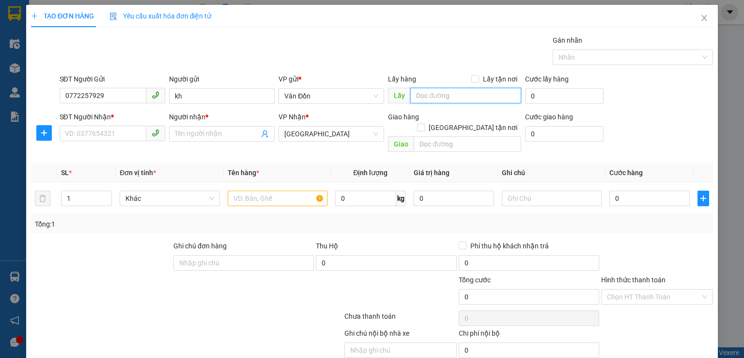
click at [423, 101] on input "text" at bounding box center [465, 96] width 111 height 16
type input "cẩm phả-vpvđ"
click at [473, 80] on input "Lấy tận nơi" at bounding box center [475, 78] width 7 height 7
checkbox input "true"
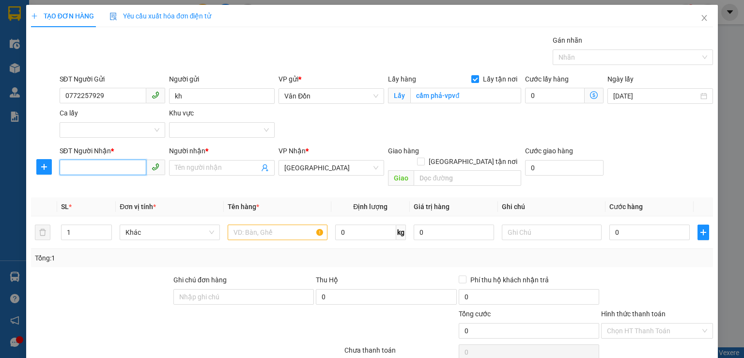
click at [132, 165] on input "SĐT Người Nhận *" at bounding box center [103, 167] width 87 height 16
type input "0000000000"
click at [173, 163] on span at bounding box center [222, 168] width 106 height 16
click at [179, 167] on input "Người nhận *" at bounding box center [217, 167] width 84 height 11
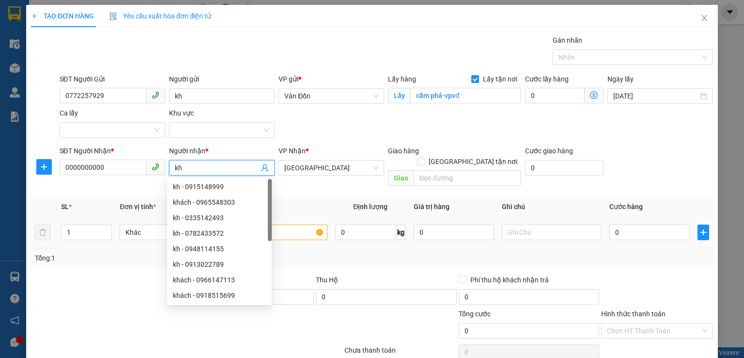
type input "kh"
click at [282, 224] on input "text" at bounding box center [278, 232] width 100 height 16
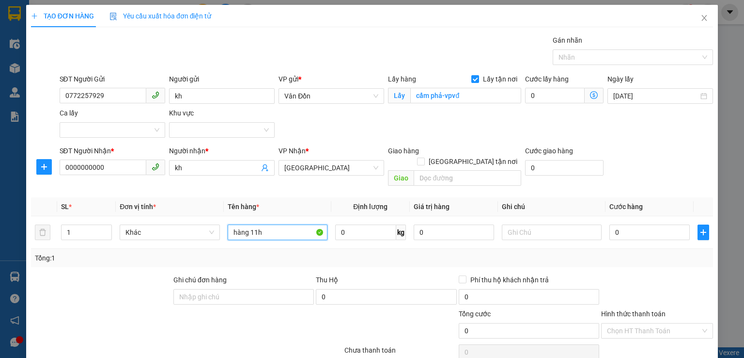
scroll to position [64, 0]
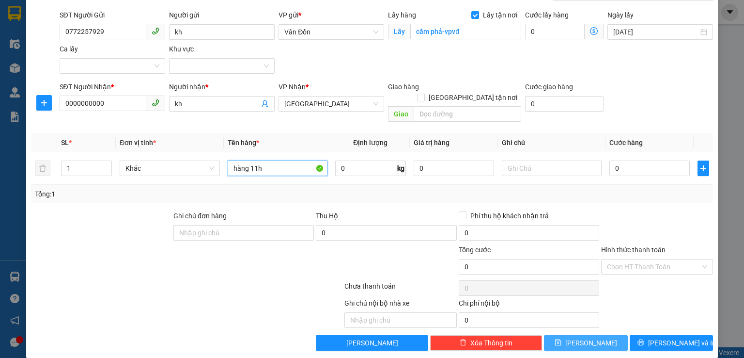
type input "hàng 11h"
click at [560, 335] on button "[PERSON_NAME]" at bounding box center [586, 343] width 84 height 16
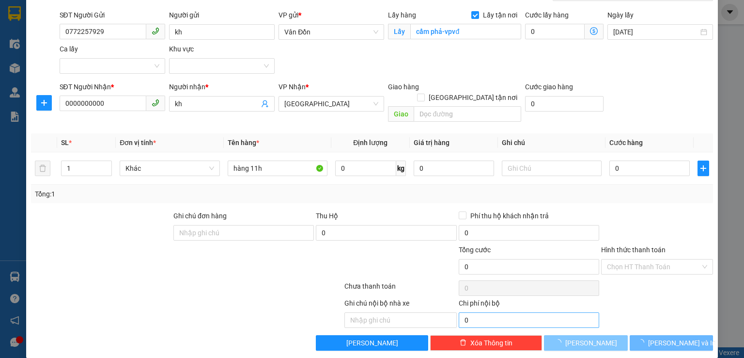
checkbox input "false"
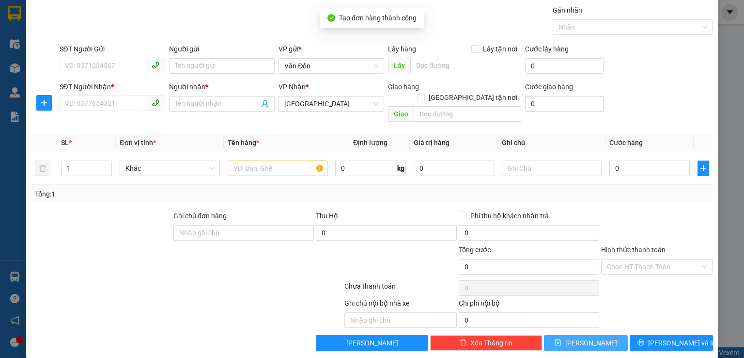
scroll to position [0, 0]
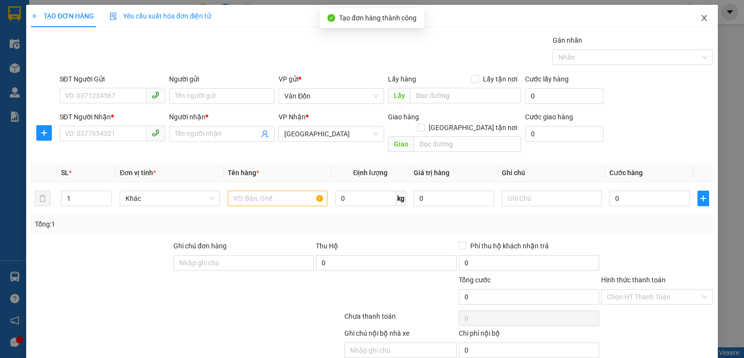
click at [701, 18] on icon "close" at bounding box center [705, 18] width 8 height 8
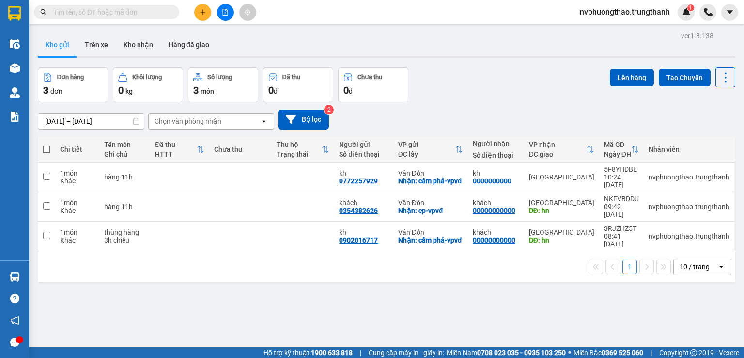
click at [198, 14] on button at bounding box center [202, 12] width 17 height 17
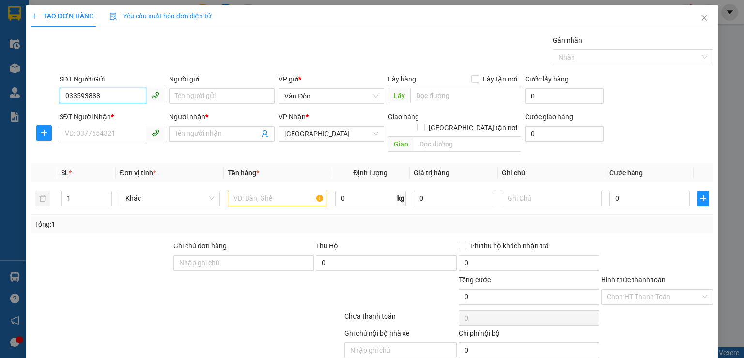
click at [77, 92] on input "033593888" at bounding box center [103, 96] width 87 height 16
type input "0333593888"
click at [94, 130] on input "SĐT Người Nhận *" at bounding box center [103, 134] width 87 height 16
type input "0975271046"
click at [221, 90] on input "Người gửi" at bounding box center [222, 96] width 106 height 16
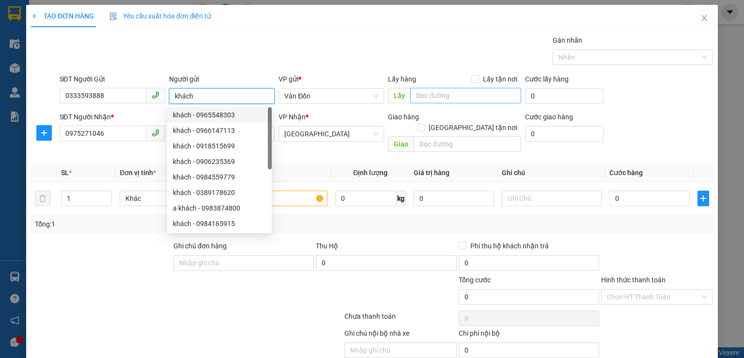
type input "khách"
click at [412, 95] on input "text" at bounding box center [465, 96] width 111 height 16
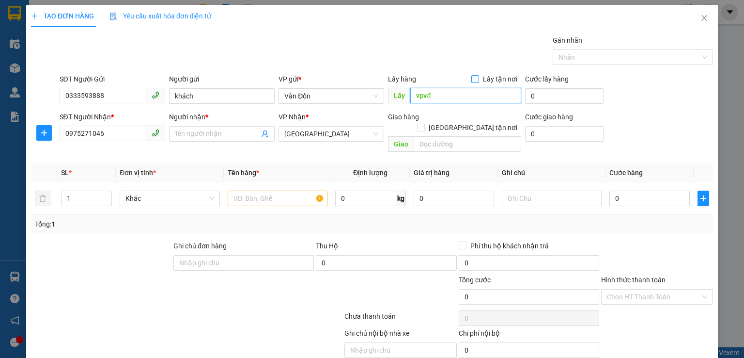
type input "vpvđ"
click at [474, 77] on input "Lấy tận nơi" at bounding box center [475, 78] width 7 height 7
checkbox input "true"
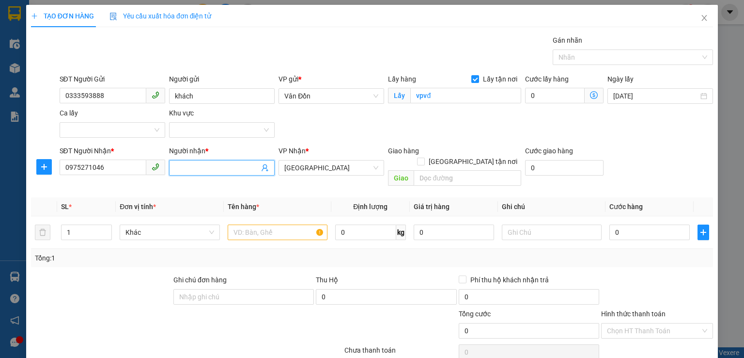
click at [222, 170] on input "Người nhận *" at bounding box center [217, 167] width 84 height 11
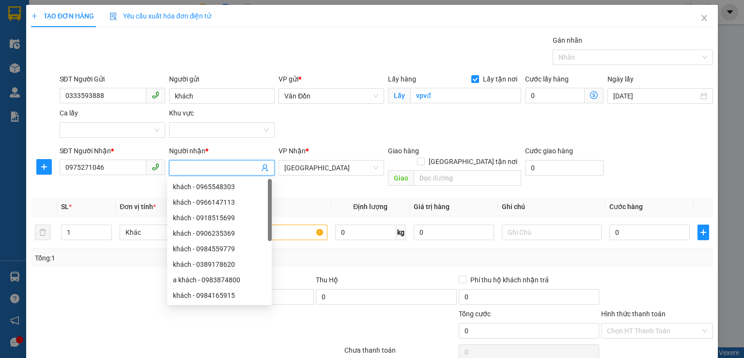
type input "v"
type input "kh"
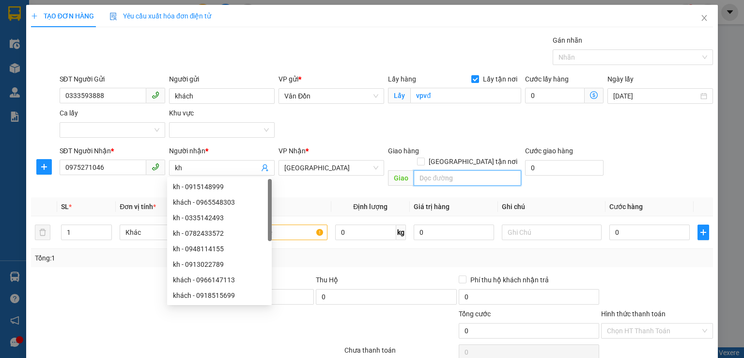
click at [414, 170] on input "text" at bounding box center [468, 178] width 108 height 16
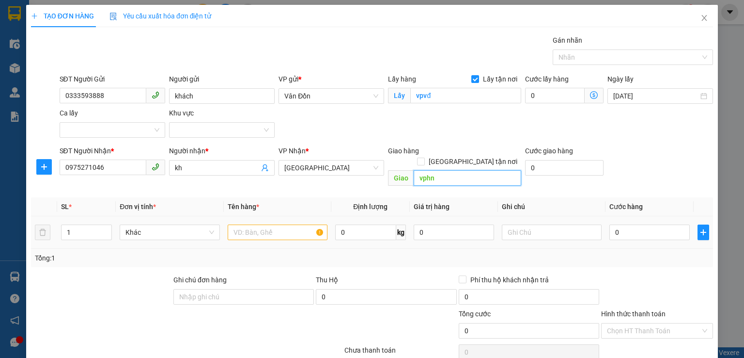
type input "vphn"
click at [275, 224] on input "text" at bounding box center [278, 232] width 100 height 16
type input "h"
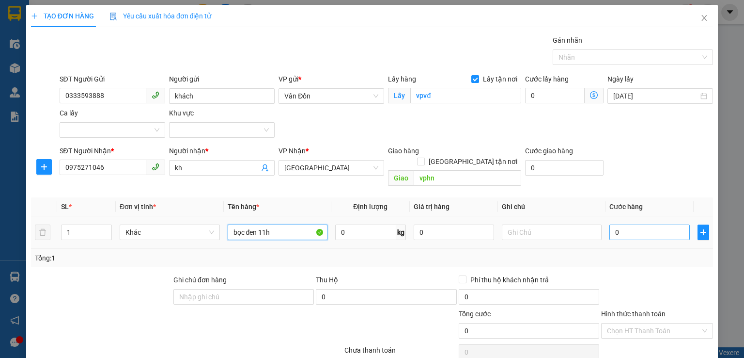
type input "bọc đen 11h"
click at [610, 224] on input "0" at bounding box center [650, 232] width 80 height 16
type input "80"
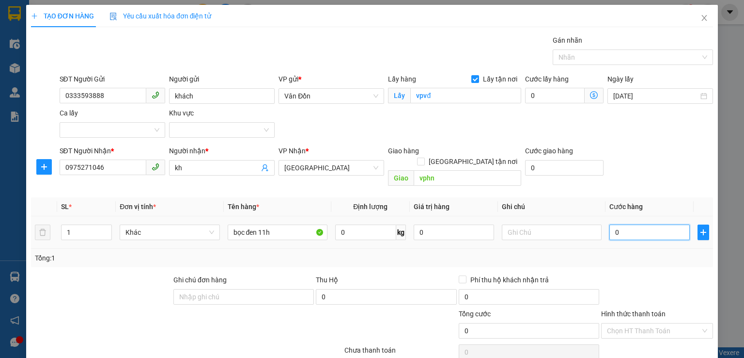
type input "80"
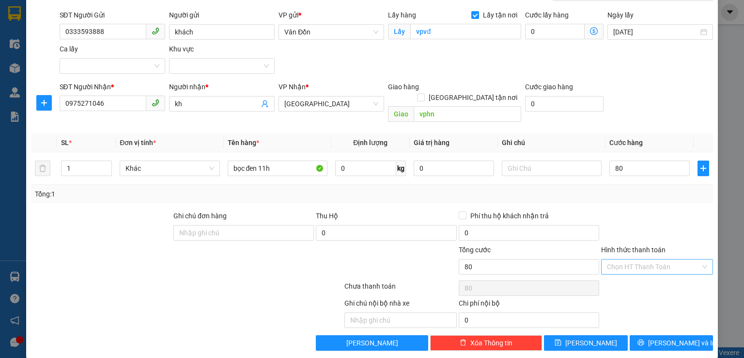
type input "80.000"
click at [623, 259] on input "Hình thức thanh toán" at bounding box center [654, 266] width 94 height 15
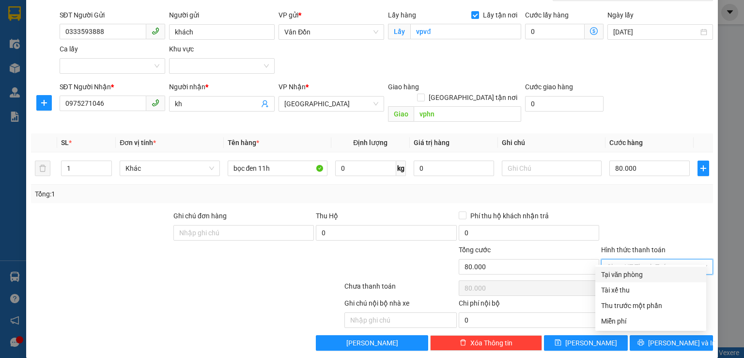
click at [614, 270] on div "Tại văn phòng" at bounding box center [650, 274] width 99 height 11
type input "0"
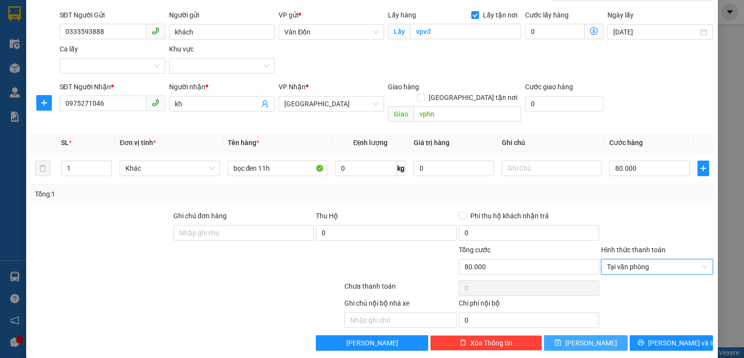
click at [590, 337] on span "[PERSON_NAME]" at bounding box center [592, 342] width 52 height 11
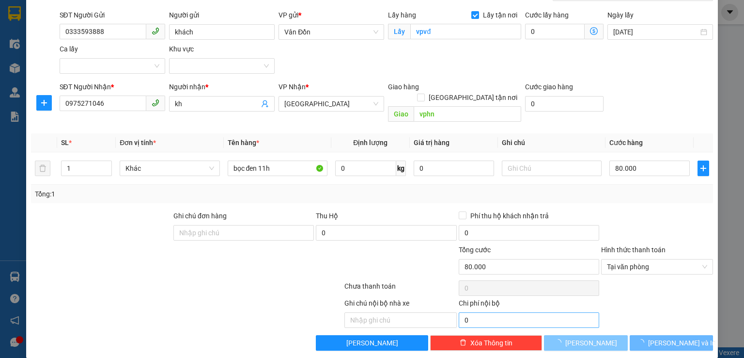
checkbox input "false"
type input "0"
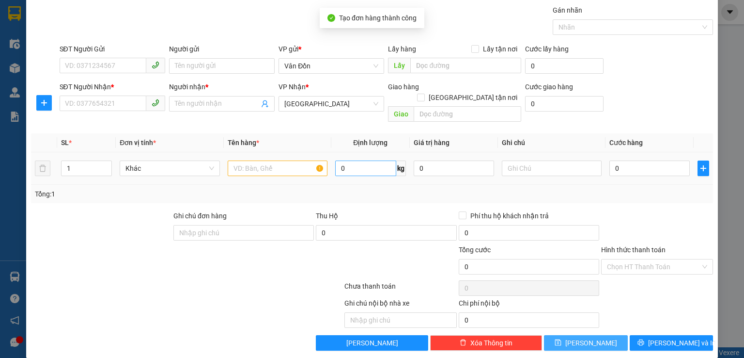
scroll to position [0, 0]
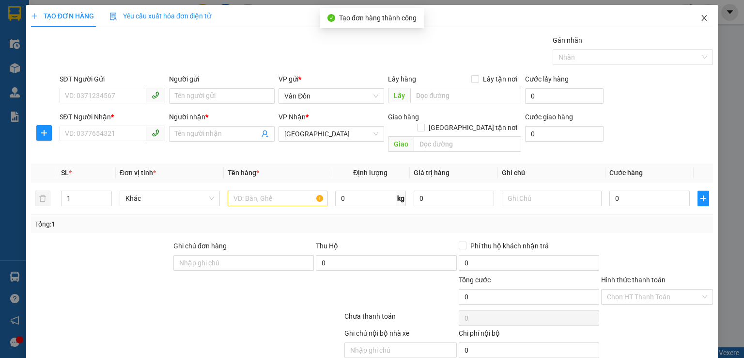
click at [701, 19] on icon "close" at bounding box center [705, 18] width 8 height 8
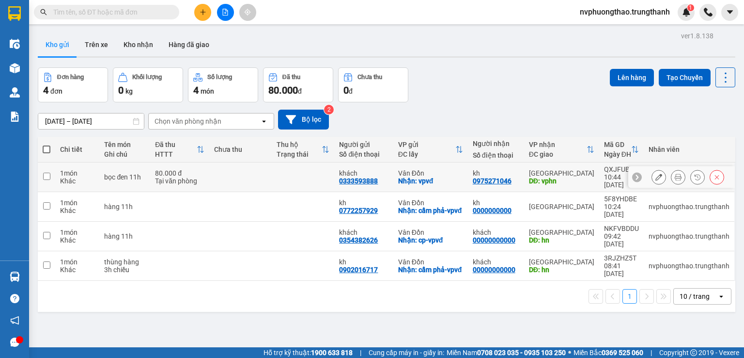
click at [47, 174] on input "checkbox" at bounding box center [46, 176] width 7 height 7
checkbox input "true"
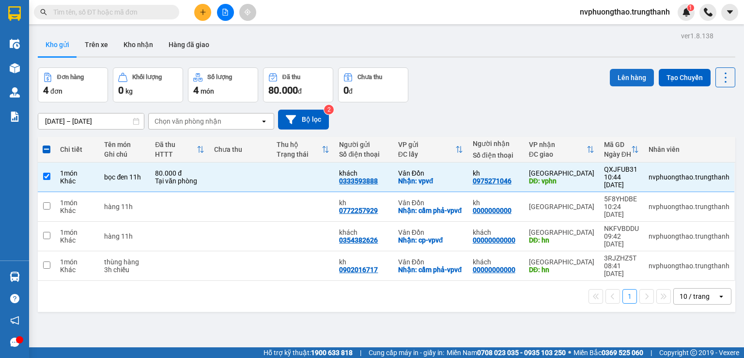
click at [633, 79] on button "Lên hàng" at bounding box center [632, 77] width 44 height 17
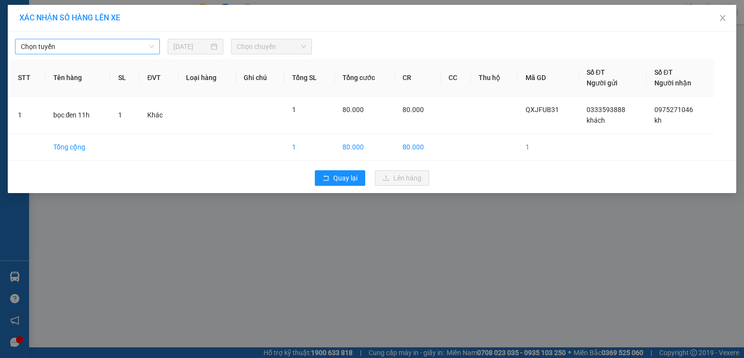
click at [139, 47] on span "Chọn tuyến" at bounding box center [87, 46] width 133 height 15
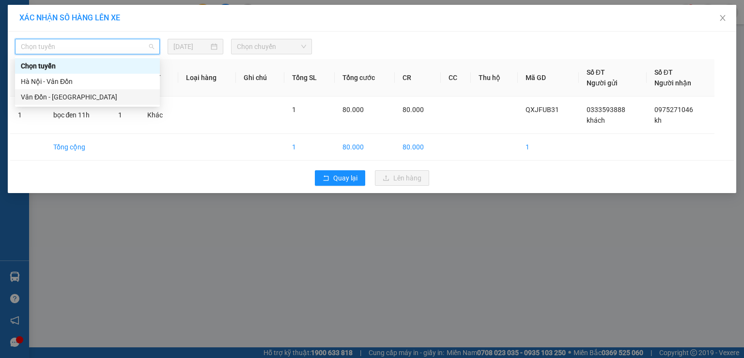
click at [115, 94] on div "Vân Đồn - [GEOGRAPHIC_DATA]" at bounding box center [87, 97] width 133 height 11
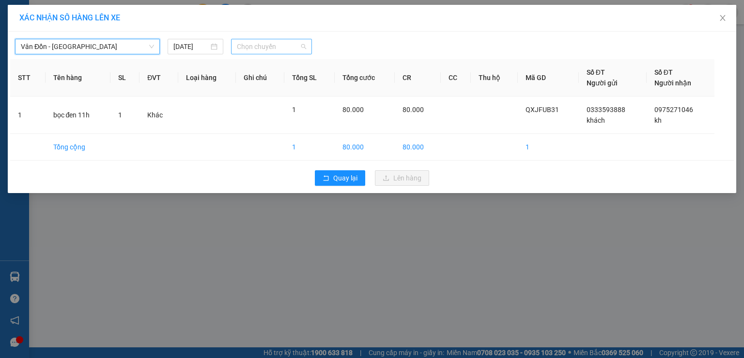
click at [231, 43] on div "Chọn chuyến" at bounding box center [271, 47] width 81 height 16
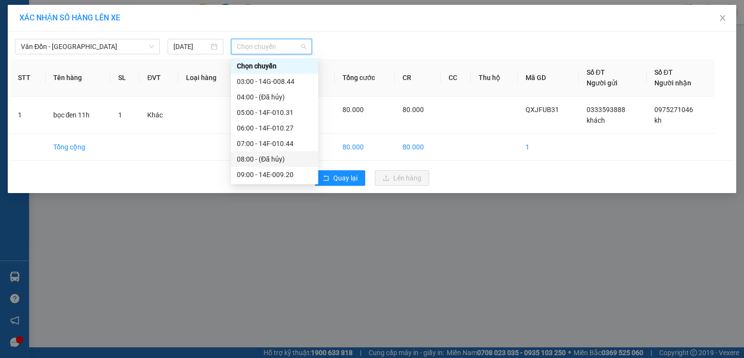
scroll to position [48, 0]
click at [264, 151] on div "11:00 - 14F-010.11" at bounding box center [274, 157] width 87 height 16
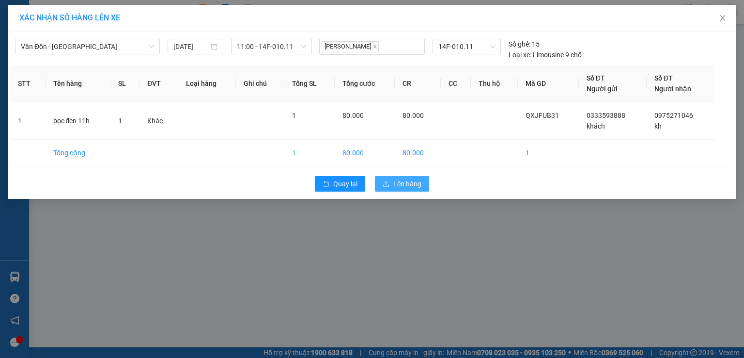
click at [388, 179] on button "Lên hàng" at bounding box center [402, 184] width 54 height 16
